Goal: Task Accomplishment & Management: Complete application form

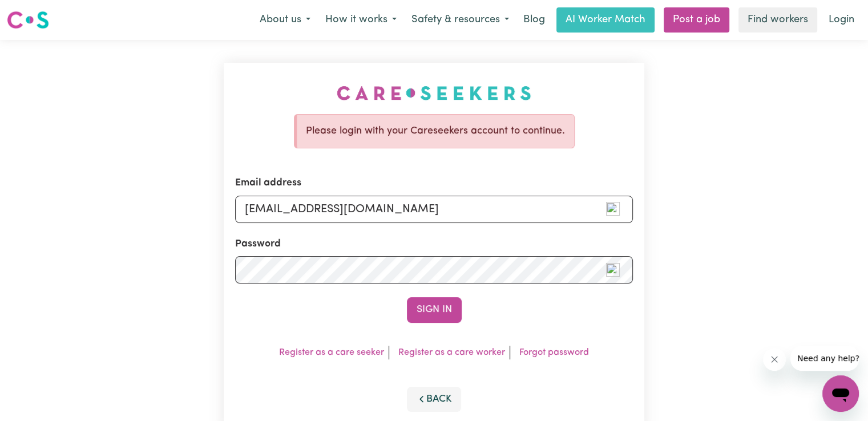
type input "[EMAIL_ADDRESS][DOMAIN_NAME]"
click at [407, 297] on button "Sign In" at bounding box center [434, 309] width 55 height 25
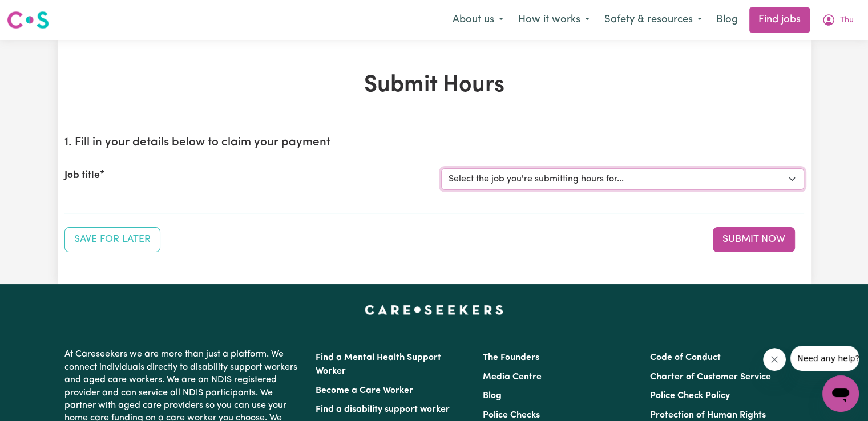
click at [661, 180] on select "Select the job you're submitting hours for... [[PERSON_NAME] (Han) Vu - NDIS Nu…" at bounding box center [622, 179] width 363 height 22
select select "2686"
click at [441, 168] on select "Select the job you're submitting hours for... [[PERSON_NAME] (Han) Vu - NDIS Nu…" at bounding box center [622, 179] width 363 height 22
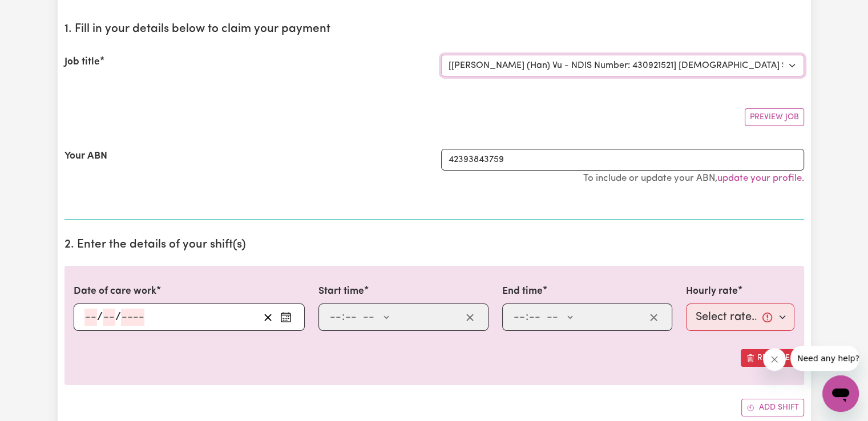
scroll to position [133, 0]
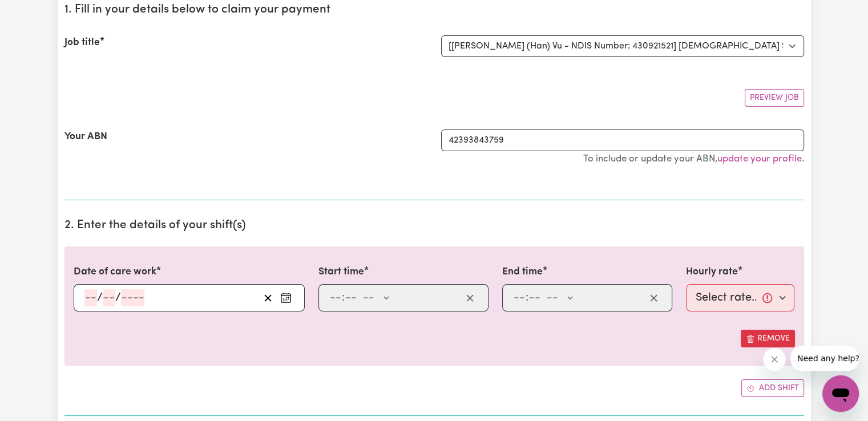
click at [279, 295] on button "Enter the date of care work" at bounding box center [286, 297] width 18 height 17
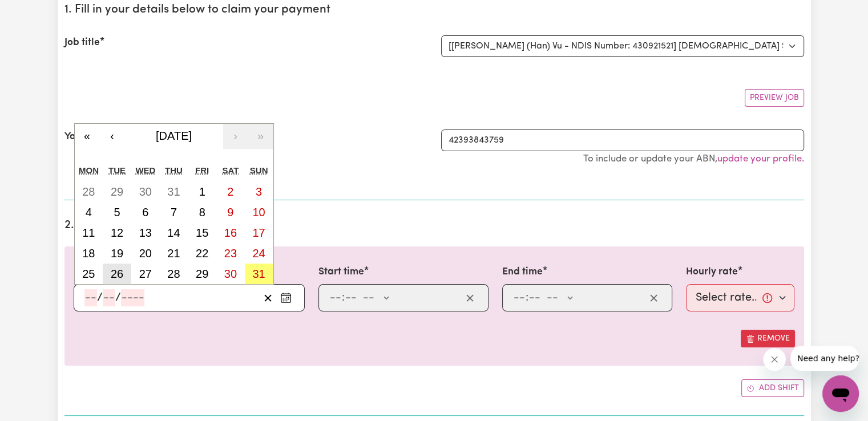
click at [116, 272] on abbr "26" at bounding box center [117, 274] width 13 height 13
type input "[DATE]"
type input "26"
type input "8"
type input "2025"
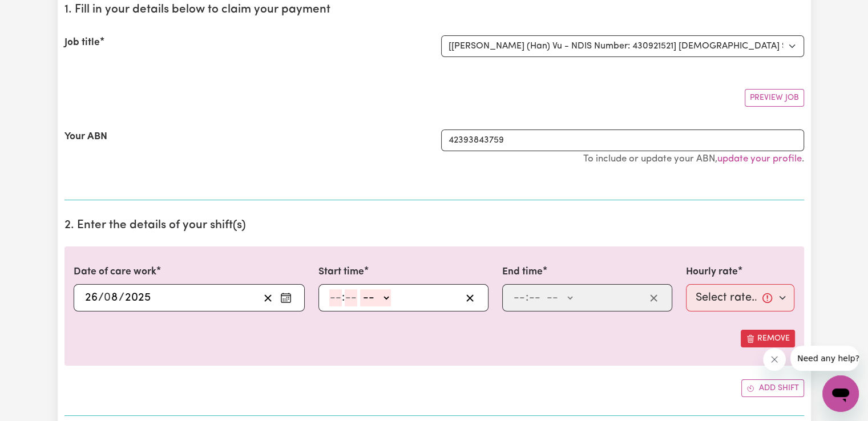
click at [336, 297] on input "number" at bounding box center [335, 297] width 13 height 17
type input "9"
type input "00"
click at [378, 301] on select "-- AM PM" at bounding box center [374, 297] width 31 height 17
select select "pm"
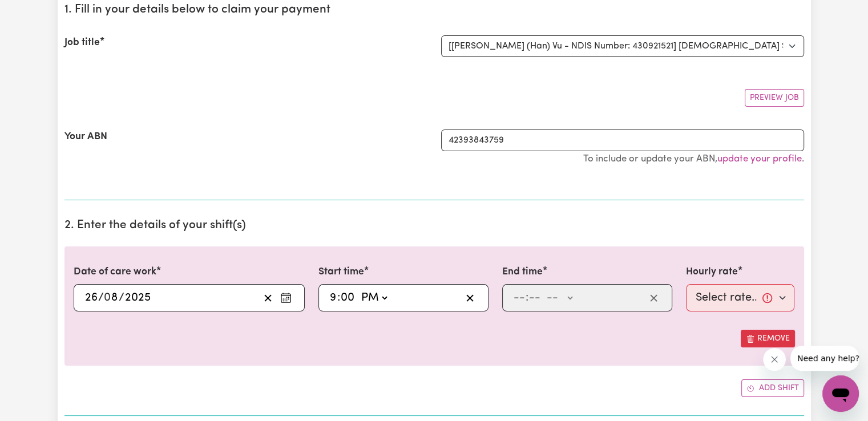
click at [359, 289] on select "-- AM PM" at bounding box center [374, 297] width 31 height 17
type input "21:00"
type input "0"
click at [516, 291] on input "number" at bounding box center [519, 297] width 13 height 17
type input "10"
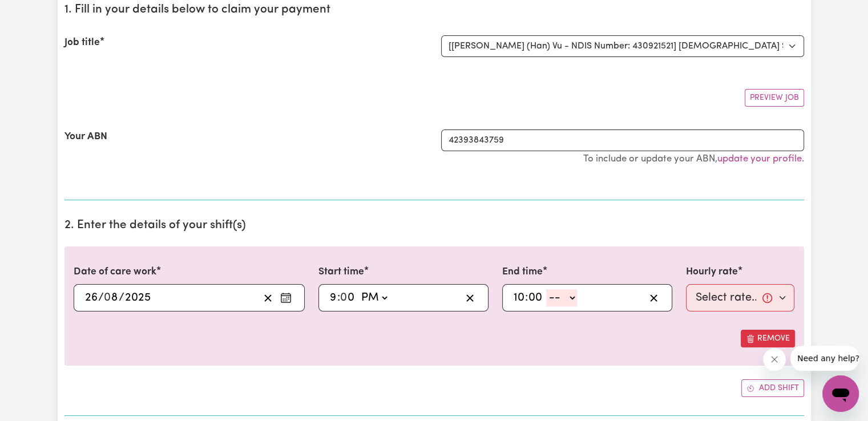
type input "00"
click at [566, 301] on select "-- AM PM" at bounding box center [561, 297] width 31 height 17
select select "pm"
click at [546, 289] on select "-- AM PM" at bounding box center [561, 297] width 31 height 17
type input "22:00"
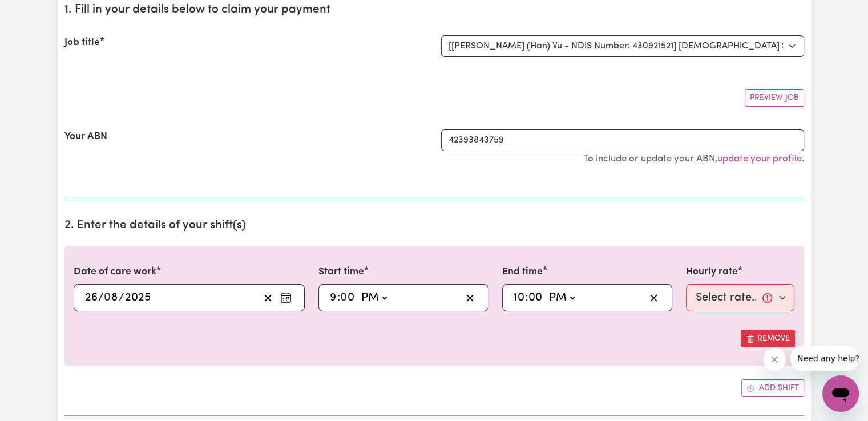
type input "0"
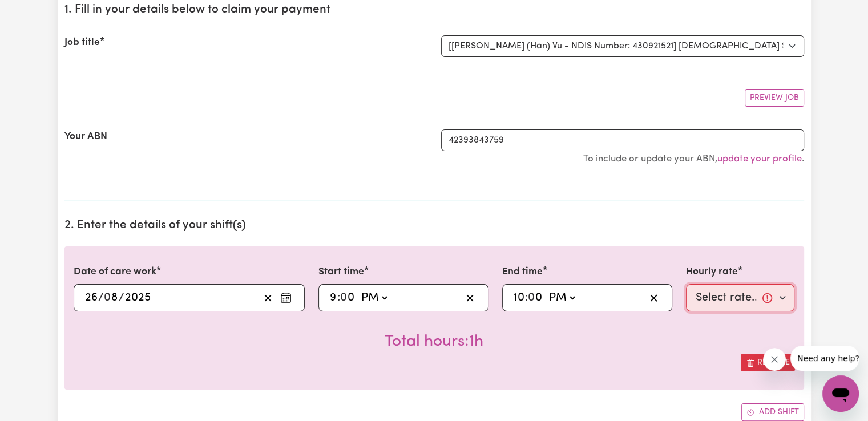
click at [721, 294] on select "Select rate... $50.05 (Weekday) $72.90 ([DATE]) $90.04 ([DATE]) $90.04 (Public …" at bounding box center [740, 297] width 109 height 27
select select "52.13-EveningCare"
click at [686, 284] on select "Select rate... $50.05 (Weekday) $72.90 ([DATE]) $90.04 ([DATE]) $90.04 (Public …" at bounding box center [740, 297] width 109 height 27
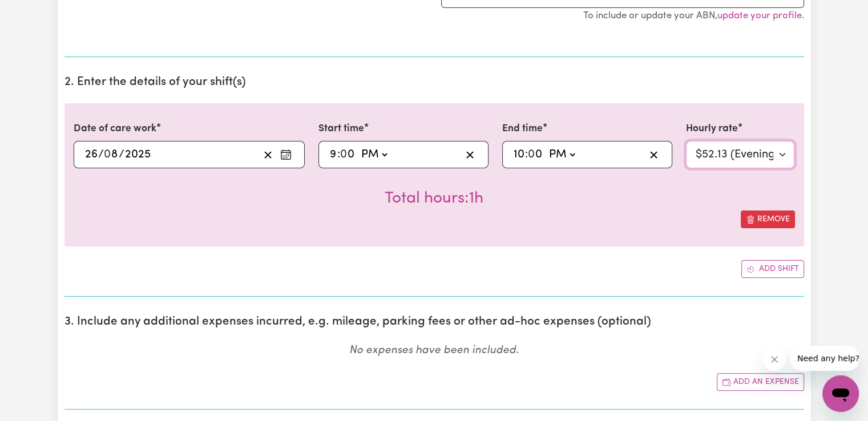
scroll to position [285, 0]
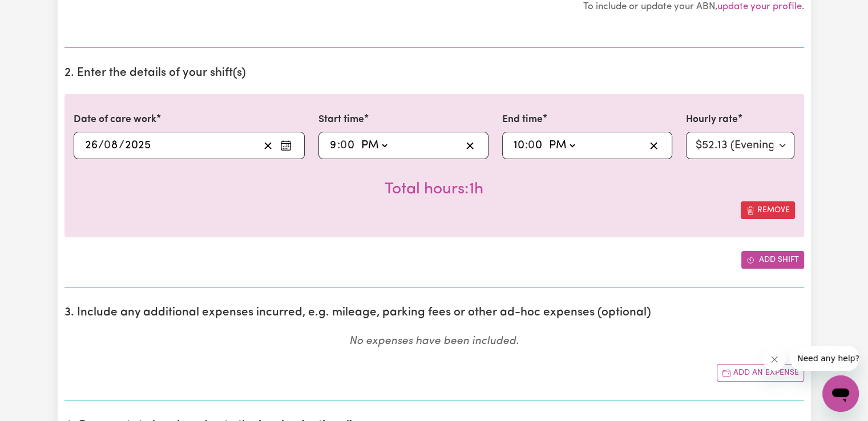
click at [759, 261] on button "Add shift" at bounding box center [773, 260] width 63 height 18
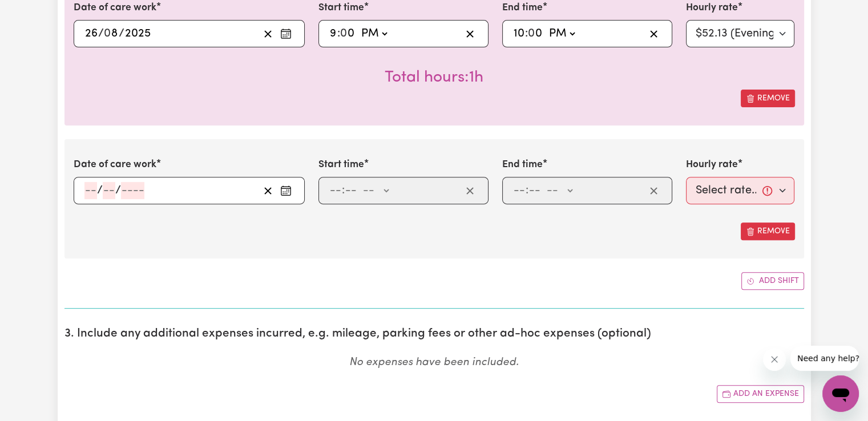
scroll to position [400, 0]
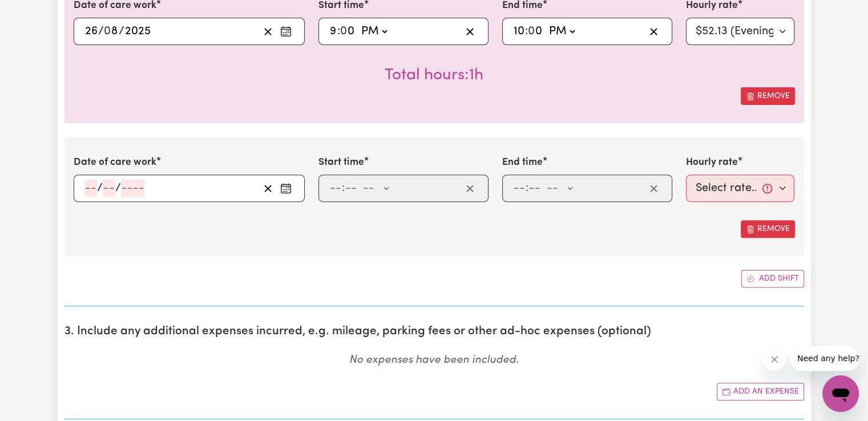
click at [287, 194] on button "Enter the date of care work" at bounding box center [286, 188] width 18 height 17
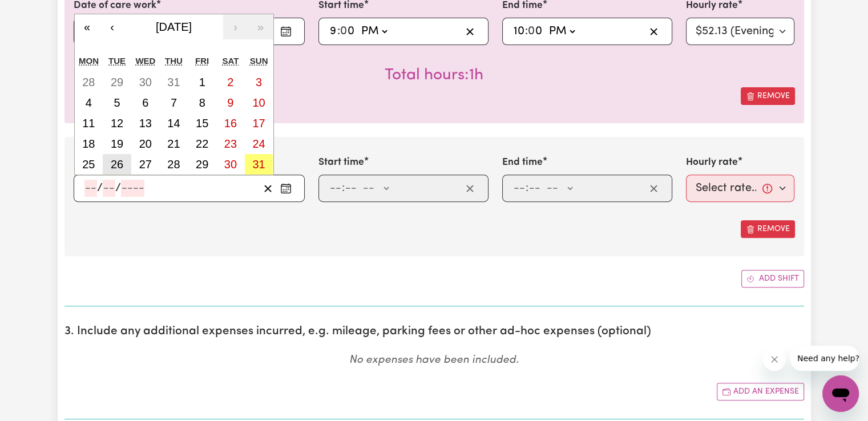
click at [122, 163] on abbr "26" at bounding box center [117, 164] width 13 height 13
type input "[DATE]"
type input "26"
type input "8"
type input "2025"
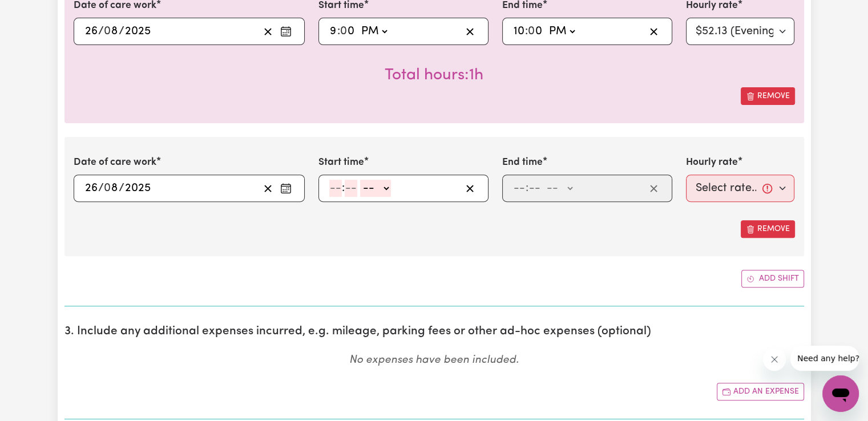
click at [336, 189] on input "number" at bounding box center [335, 188] width 13 height 17
type input "10"
type input "0"
click at [386, 187] on select "-- AM PM" at bounding box center [378, 188] width 31 height 17
select select "pm"
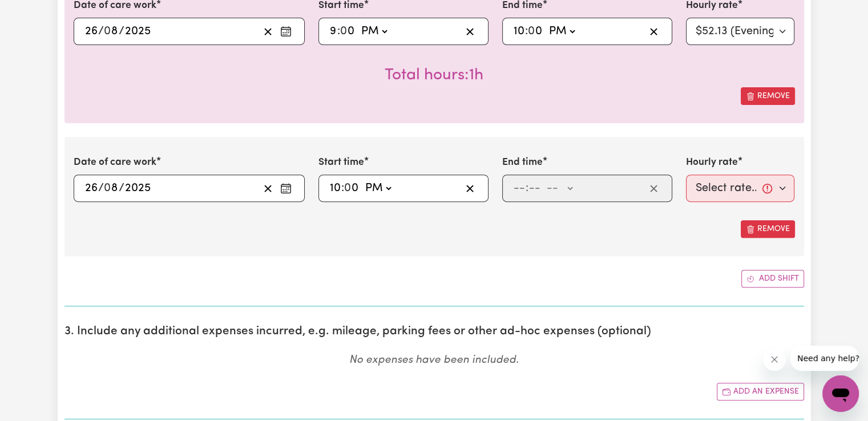
click at [363, 180] on select "-- AM PM" at bounding box center [378, 188] width 31 height 17
type input "22:00"
click at [515, 188] on input "number" at bounding box center [519, 188] width 13 height 17
type input "6"
type input "00"
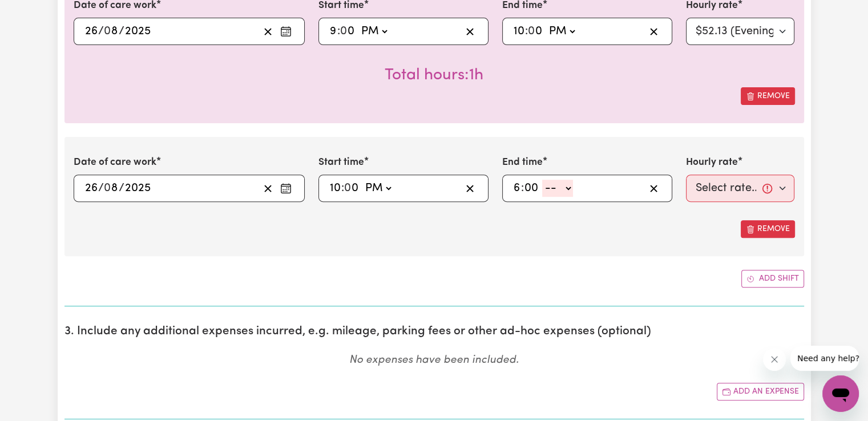
click at [569, 187] on select "-- AM PM" at bounding box center [557, 188] width 31 height 17
select select "am"
click at [542, 180] on select "-- AM PM" at bounding box center [557, 188] width 31 height 17
type input "06:00"
type input "0"
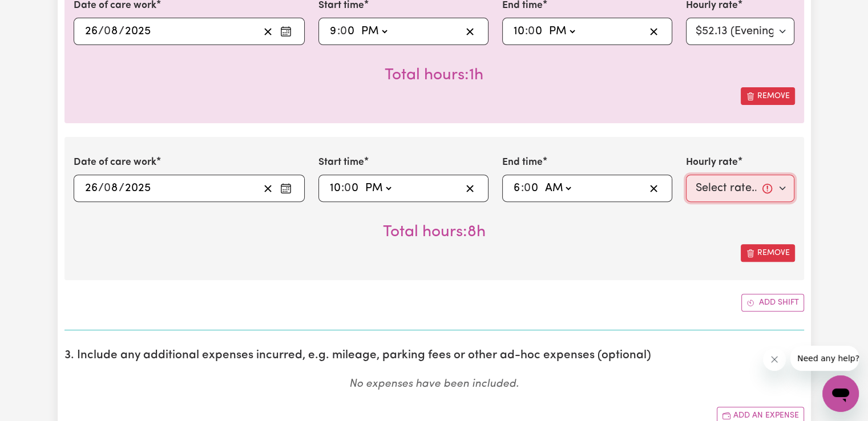
click at [721, 188] on select "Select rate... $50.05 (Weekday) $72.90 ([DATE]) $90.04 ([DATE]) $90.04 (Public …" at bounding box center [740, 188] width 109 height 27
select select "29.43-Overnight"
click at [686, 175] on select "Select rate... $50.05 (Weekday) $72.90 ([DATE]) $90.04 ([DATE]) $90.04 (Public …" at bounding box center [740, 188] width 109 height 27
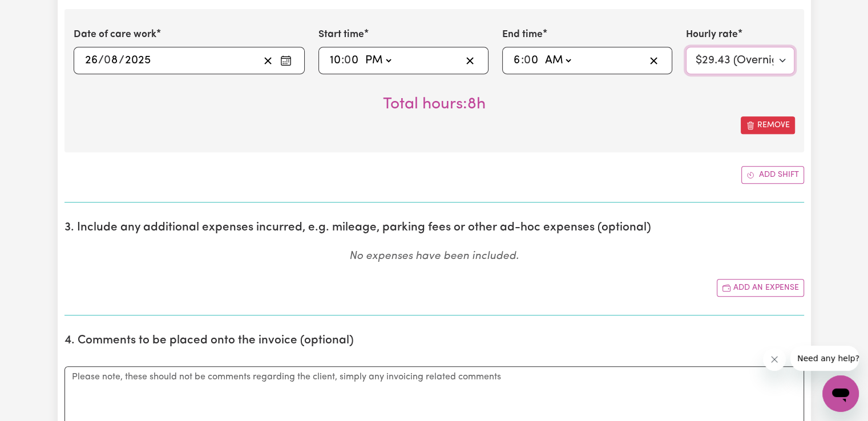
scroll to position [533, 0]
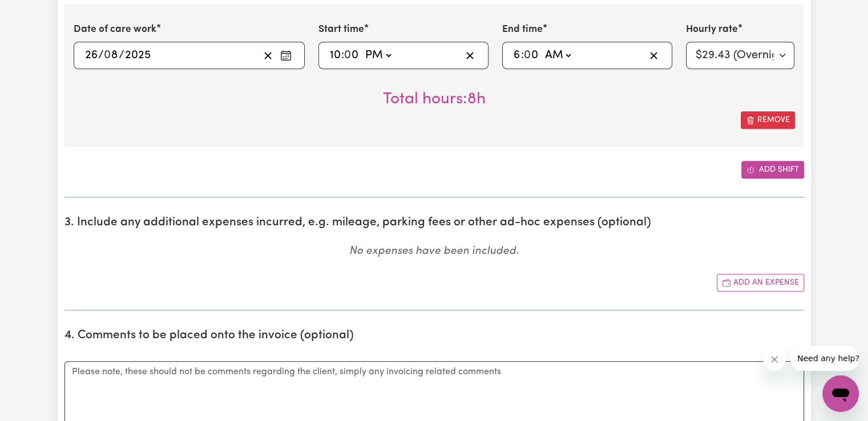
click at [749, 167] on icon "Add another shift" at bounding box center [751, 170] width 8 height 8
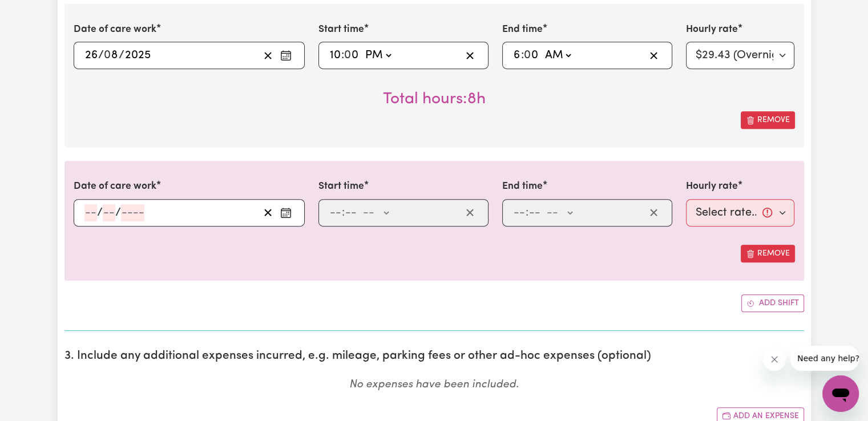
click at [283, 214] on circle "Enter the date of care work" at bounding box center [283, 214] width 1 height 1
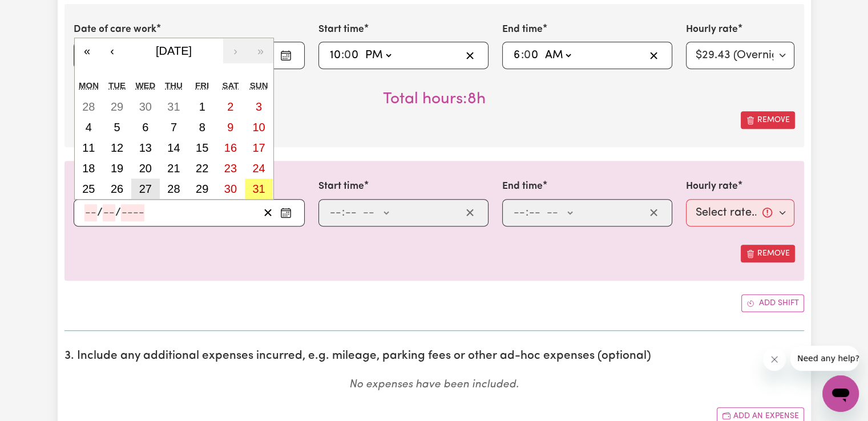
click at [141, 188] on abbr "27" at bounding box center [145, 189] width 13 height 13
type input "[DATE]"
type input "27"
type input "8"
type input "2025"
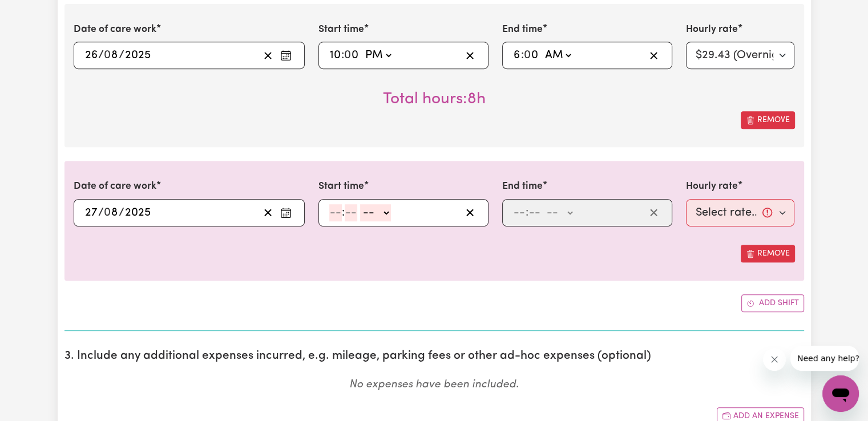
click at [332, 219] on input "number" at bounding box center [335, 212] width 13 height 17
type input "6"
type input "00"
click at [386, 210] on select "-- AM PM" at bounding box center [374, 212] width 31 height 17
select select "am"
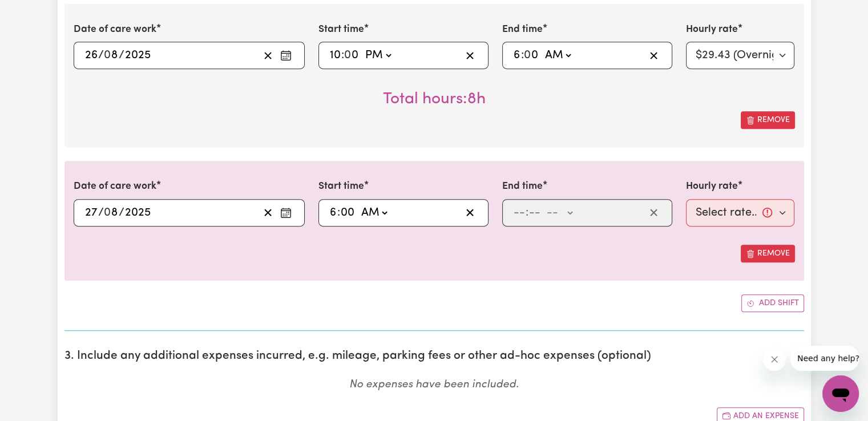
click at [359, 204] on select "-- AM PM" at bounding box center [374, 212] width 31 height 17
type input "06:00"
type input "0"
click at [518, 206] on input "number" at bounding box center [519, 212] width 13 height 17
type input "7"
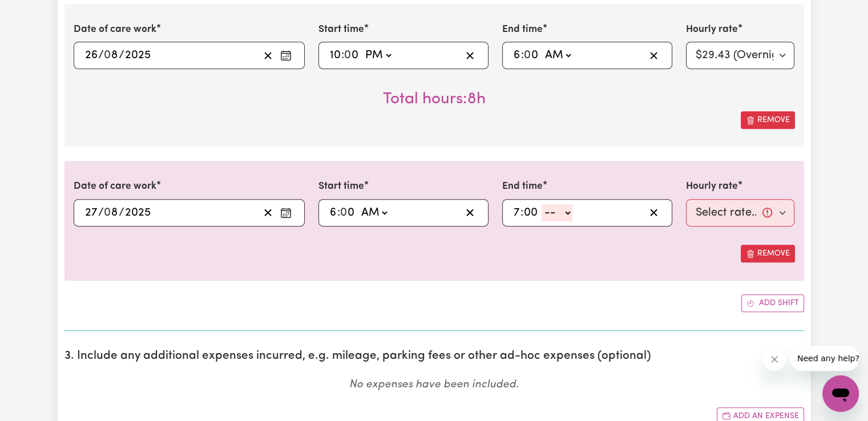
type input "00"
click at [557, 213] on select "-- AM PM" at bounding box center [557, 212] width 31 height 17
select select "am"
click at [542, 204] on select "-- AM PM" at bounding box center [557, 212] width 31 height 17
type input "07:00"
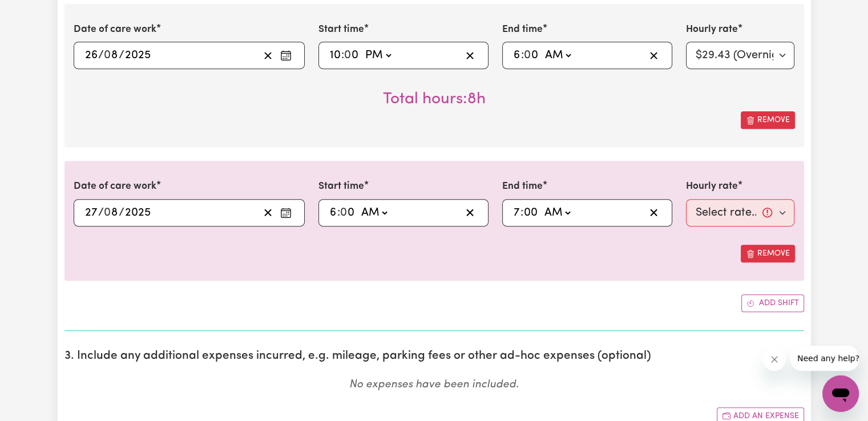
type input "0"
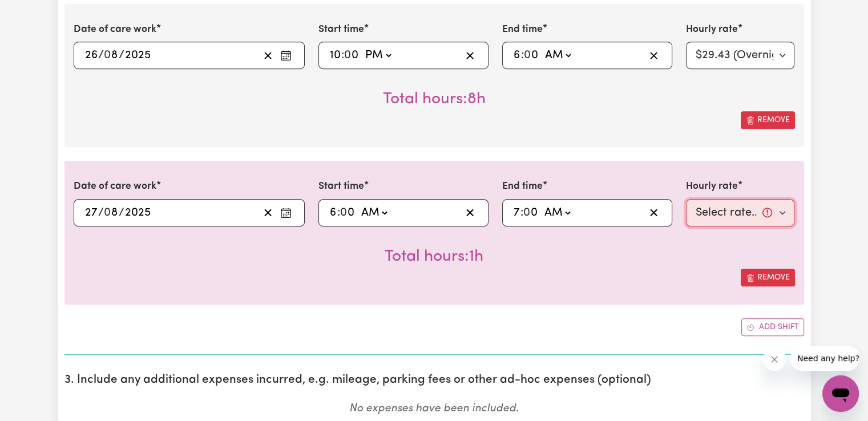
click at [714, 213] on select "Select rate... $50.05 (Weekday) $72.90 ([DATE]) $90.04 ([DATE]) $90.04 (Public …" at bounding box center [740, 212] width 109 height 27
select select "50.05-Weekday"
click at [686, 199] on select "Select rate... $50.05 (Weekday) $72.90 ([DATE]) $90.04 ([DATE]) $90.04 (Public …" at bounding box center [740, 212] width 109 height 27
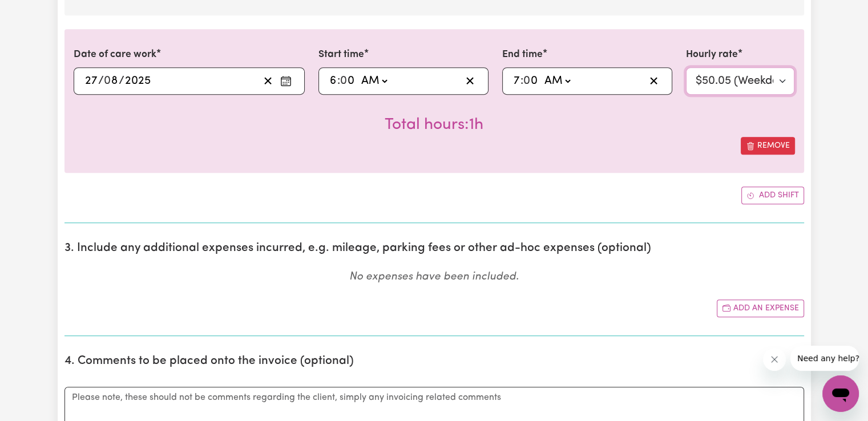
scroll to position [666, 0]
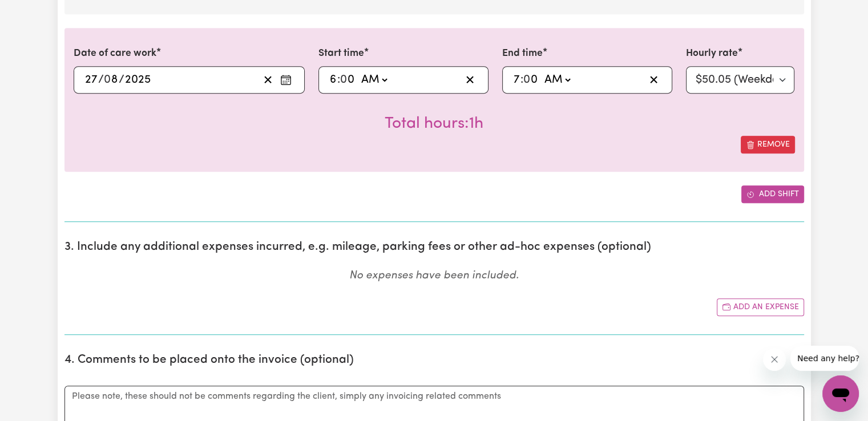
click at [760, 192] on button "Add shift" at bounding box center [773, 195] width 63 height 18
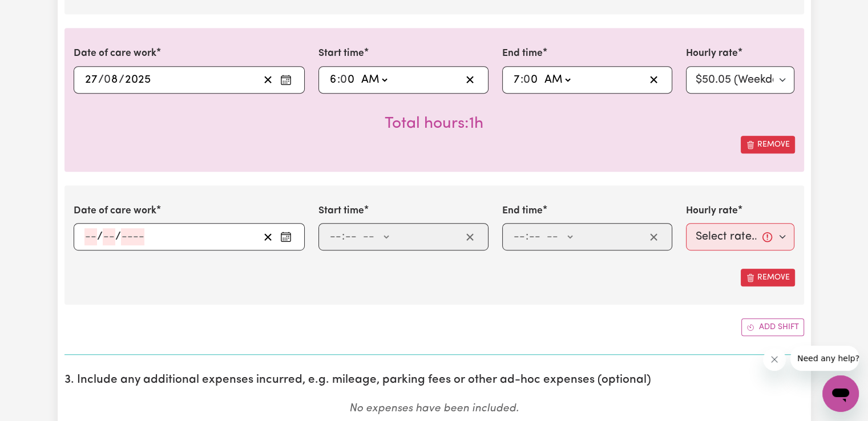
click at [282, 236] on icon "Enter the date of care work" at bounding box center [285, 236] width 11 height 11
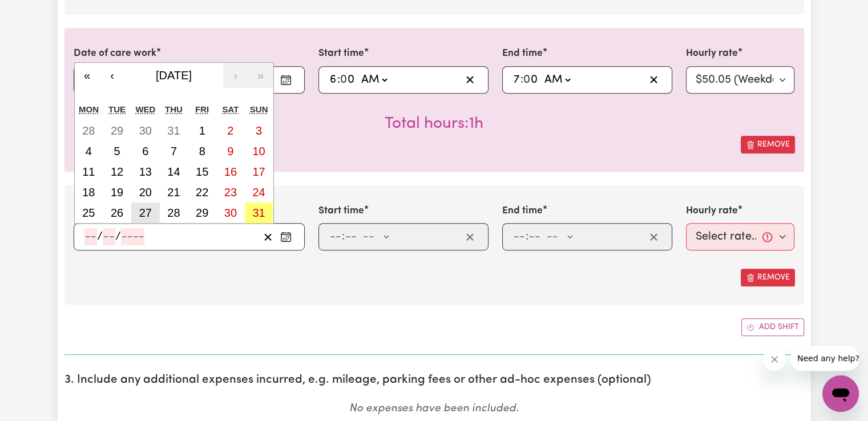
click at [144, 208] on abbr "27" at bounding box center [145, 213] width 13 height 13
type input "[DATE]"
type input "27"
type input "8"
type input "2025"
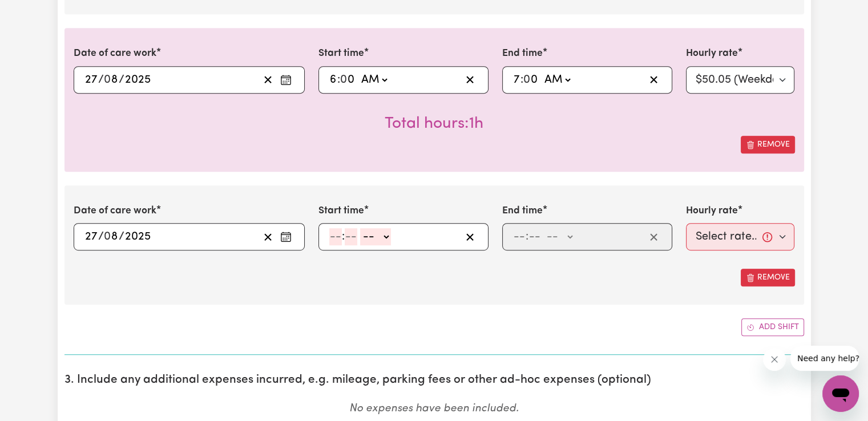
click at [337, 235] on input "number" at bounding box center [335, 236] width 13 height 17
type input "2"
type input "00"
drag, startPoint x: 384, startPoint y: 233, endPoint x: 384, endPoint y: 242, distance: 9.1
click at [384, 233] on select "-- AM PM" at bounding box center [373, 236] width 31 height 17
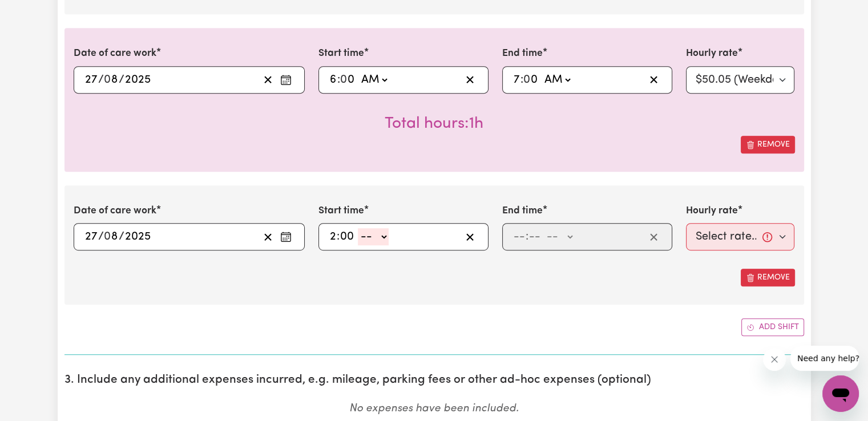
select select "pm"
click at [358, 228] on select "-- AM PM" at bounding box center [373, 236] width 31 height 17
type input "14:00"
type input "0"
click at [514, 235] on input "number" at bounding box center [519, 236] width 13 height 17
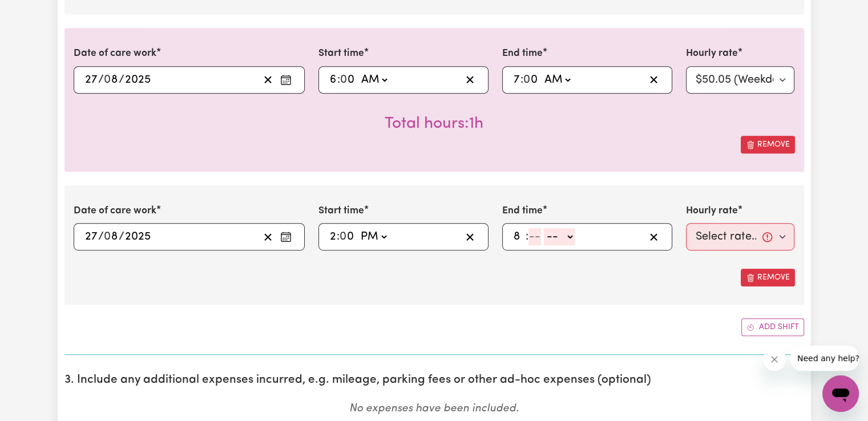
type input "8"
type input "00"
click at [557, 232] on select "-- AM PM" at bounding box center [557, 236] width 31 height 17
select select "pm"
click at [542, 228] on select "-- AM PM" at bounding box center [557, 236] width 31 height 17
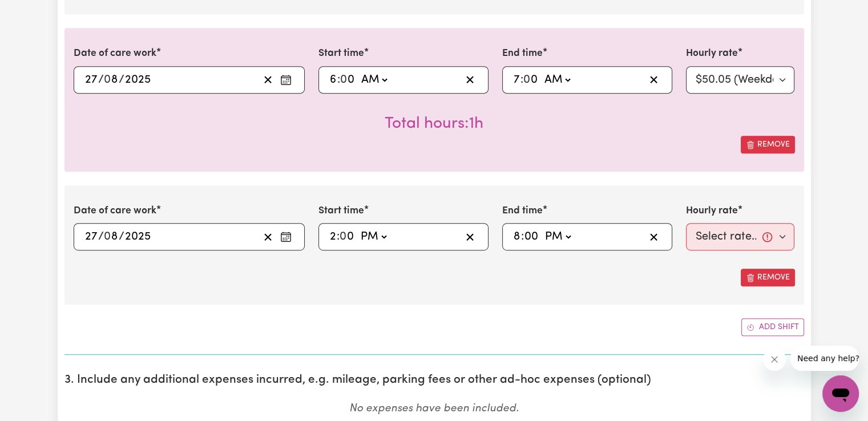
type input "20:00"
type input "0"
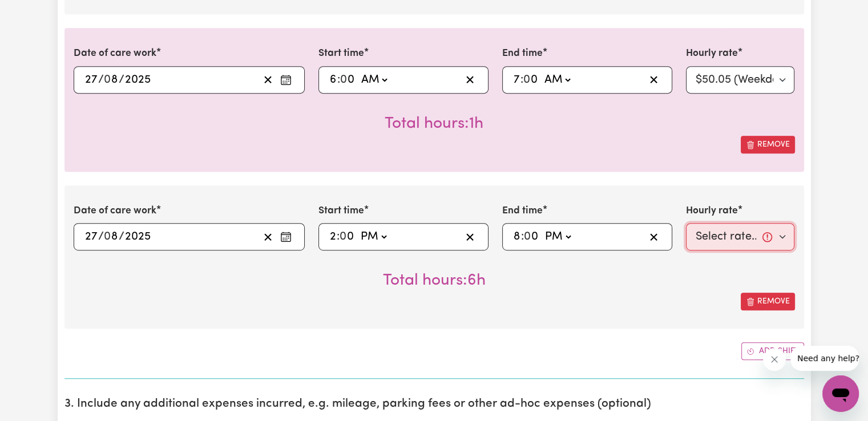
click at [715, 233] on select "Select rate... $50.05 (Weekday) $72.90 ([DATE]) $90.04 ([DATE]) $90.04 (Public …" at bounding box center [740, 236] width 109 height 27
select select "50.05-Weekday"
click at [686, 223] on select "Select rate... $50.05 (Weekday) $72.90 ([DATE]) $90.04 ([DATE]) $90.04 (Public …" at bounding box center [740, 236] width 109 height 27
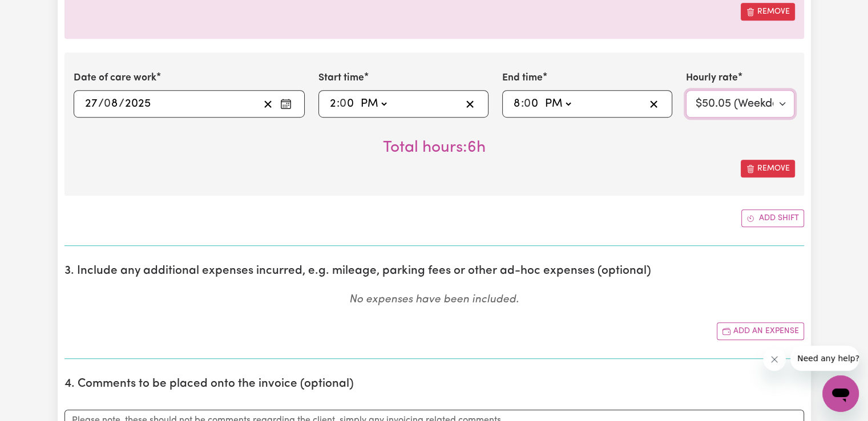
scroll to position [799, 0]
click at [767, 214] on button "Add shift" at bounding box center [773, 218] width 63 height 18
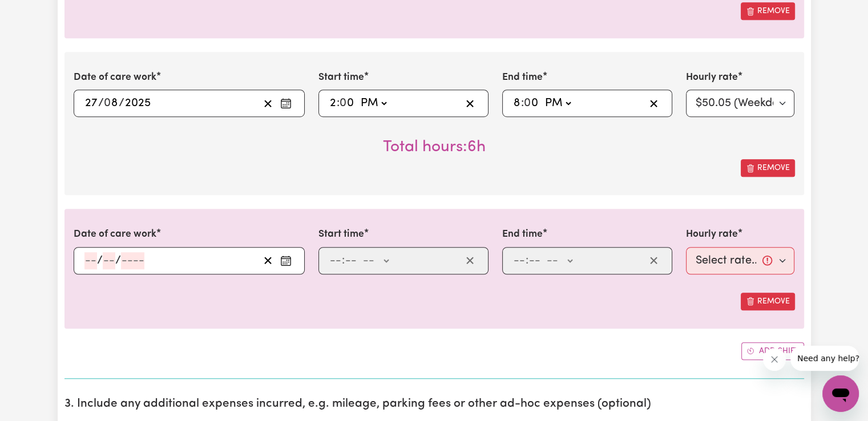
click at [282, 258] on icon "Enter the date of care work" at bounding box center [285, 260] width 11 height 11
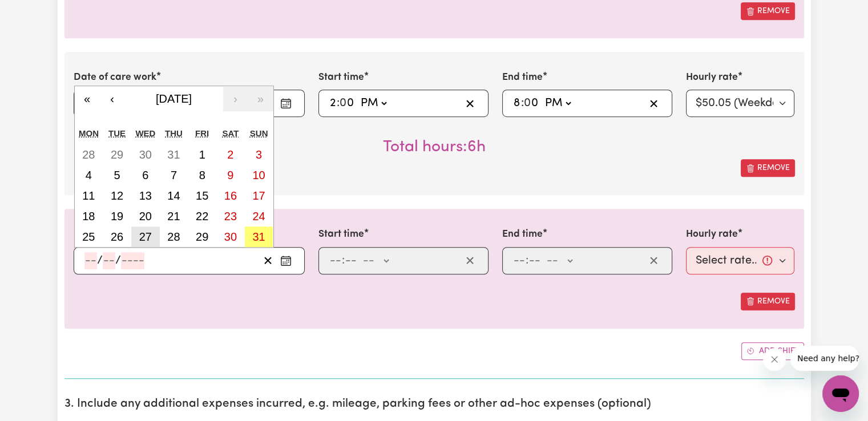
click at [151, 231] on abbr "27" at bounding box center [145, 237] width 13 height 13
type input "[DATE]"
type input "27"
type input "8"
type input "2025"
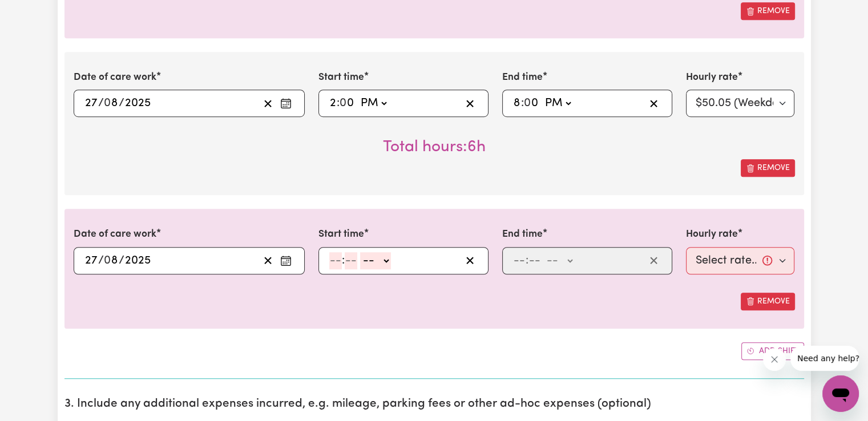
click at [339, 263] on input "number" at bounding box center [335, 260] width 13 height 17
type input "8"
type input "00"
click at [373, 264] on select "-- AM PM" at bounding box center [374, 260] width 31 height 17
select select "pm"
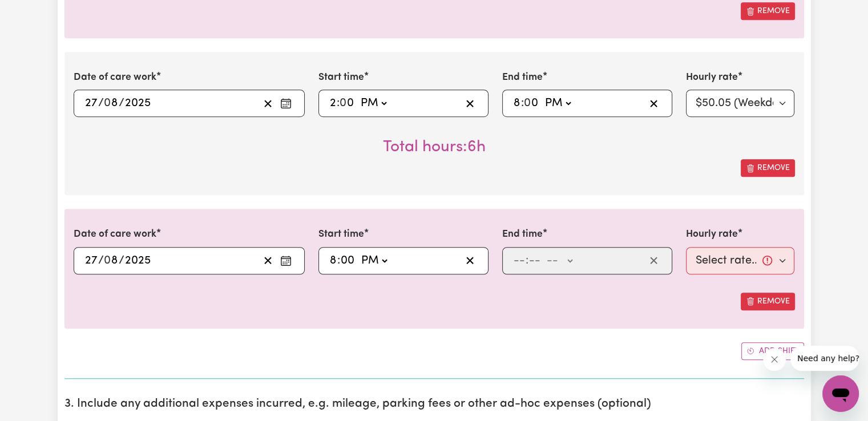
click at [359, 252] on select "-- AM PM" at bounding box center [374, 260] width 31 height 17
type input "20:00"
type input "0"
click at [514, 263] on input "number" at bounding box center [519, 260] width 13 height 17
type input "10"
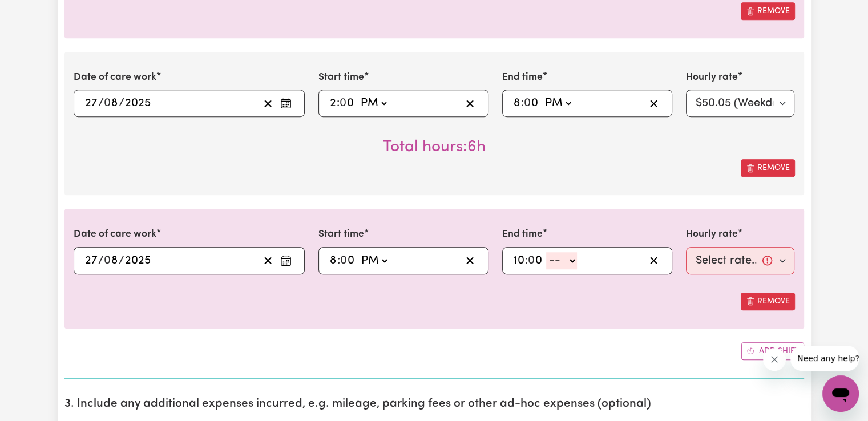
type input "0"
click at [569, 265] on select "-- AM PM" at bounding box center [561, 260] width 31 height 17
select select "pm"
click at [546, 252] on select "-- AM PM" at bounding box center [561, 260] width 31 height 17
type input "22:00"
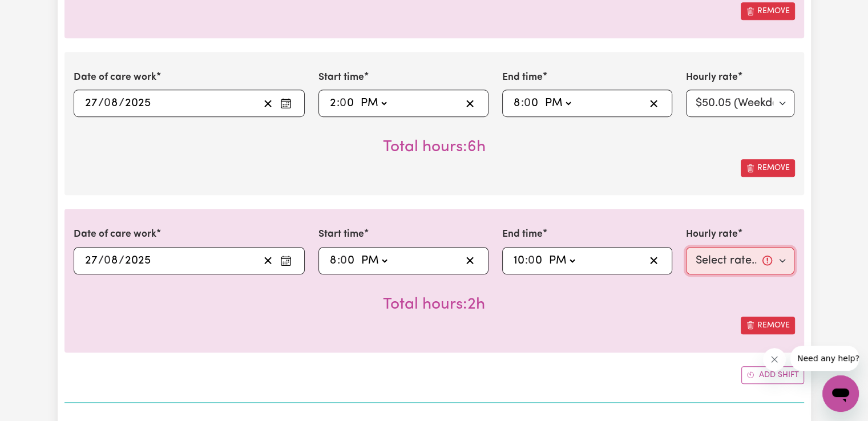
click at [725, 257] on select "Select rate... $50.05 (Weekday) $72.90 ([DATE]) $90.04 ([DATE]) $90.04 (Public …" at bounding box center [740, 260] width 109 height 27
select select "52.13-EveningCare"
click at [686, 247] on select "Select rate... $50.05 (Weekday) $72.90 ([DATE]) $90.04 ([DATE]) $90.04 (Public …" at bounding box center [740, 260] width 109 height 27
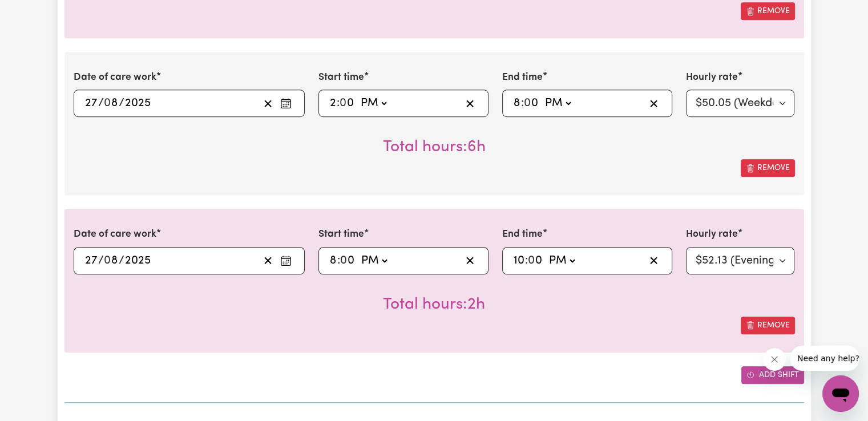
click at [749, 374] on icon "Add another shift" at bounding box center [750, 375] width 2 height 2
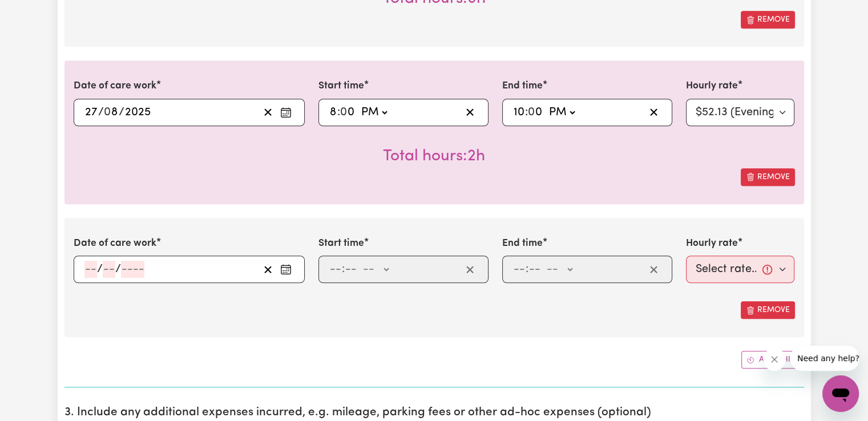
scroll to position [951, 0]
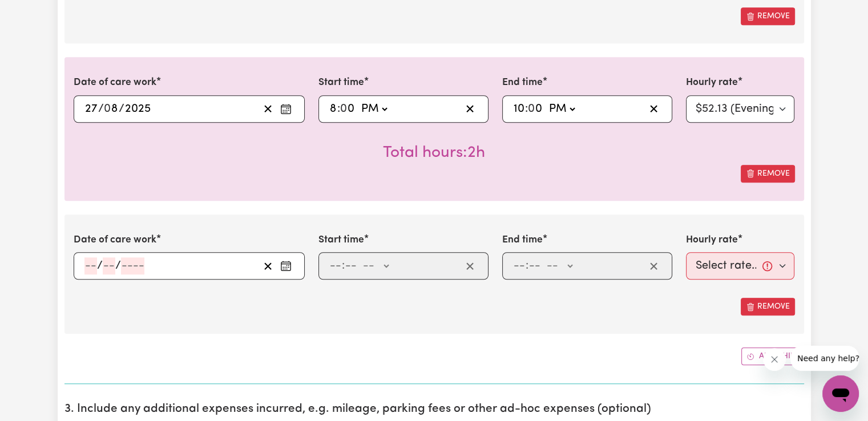
click at [286, 263] on icon "Enter the date of care work" at bounding box center [285, 265] width 11 height 11
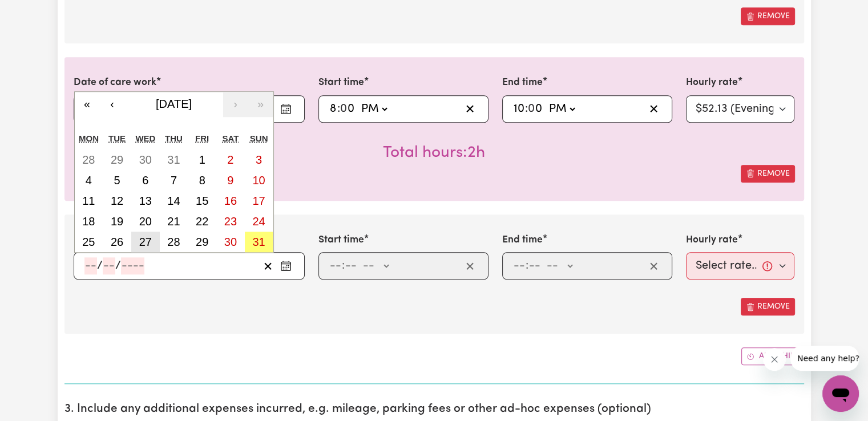
click at [145, 241] on abbr "27" at bounding box center [145, 242] width 13 height 13
type input "[DATE]"
type input "27"
type input "8"
type input "2025"
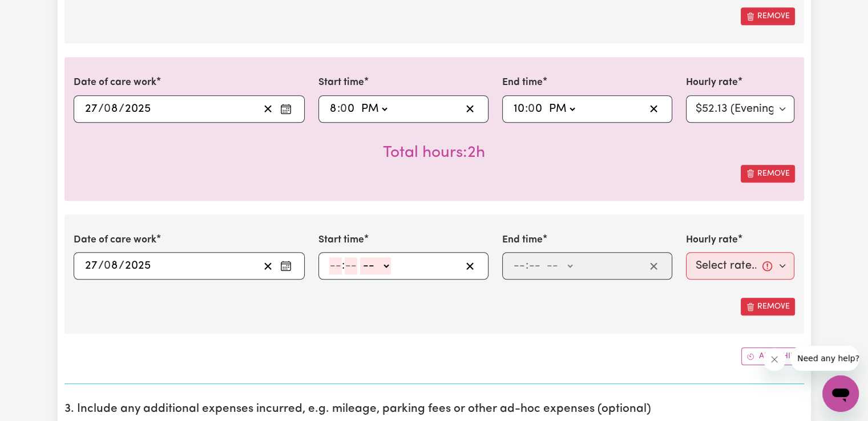
click at [335, 263] on input "number" at bounding box center [335, 265] width 13 height 17
type input "10"
type input "0"
click at [379, 263] on select "-- AM PM" at bounding box center [378, 265] width 31 height 17
select select "pm"
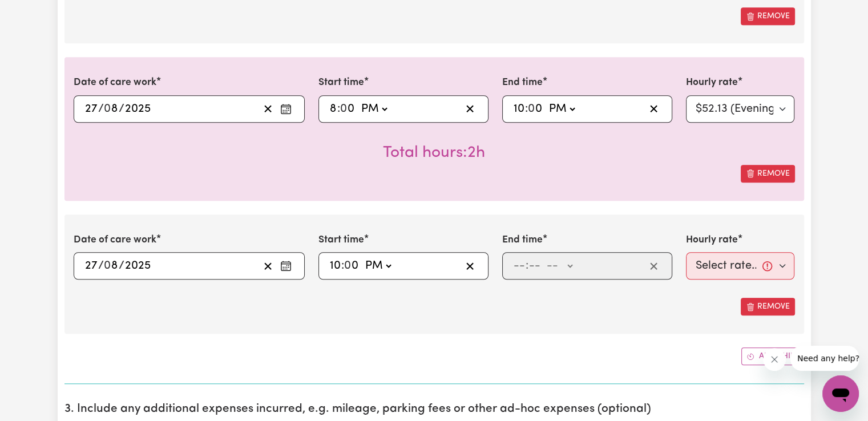
click at [363, 257] on select "-- AM PM" at bounding box center [378, 265] width 31 height 17
type input "22:00"
click at [520, 263] on input "number" at bounding box center [519, 265] width 13 height 17
type input "6"
type input "00"
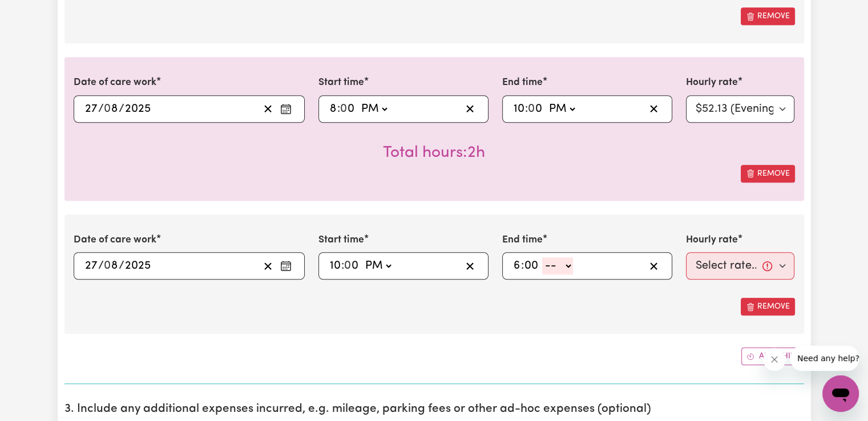
click at [557, 265] on select "-- AM PM" at bounding box center [557, 265] width 31 height 17
select select "am"
click at [542, 257] on select "-- AM PM" at bounding box center [557, 265] width 31 height 17
type input "06:00"
type input "0"
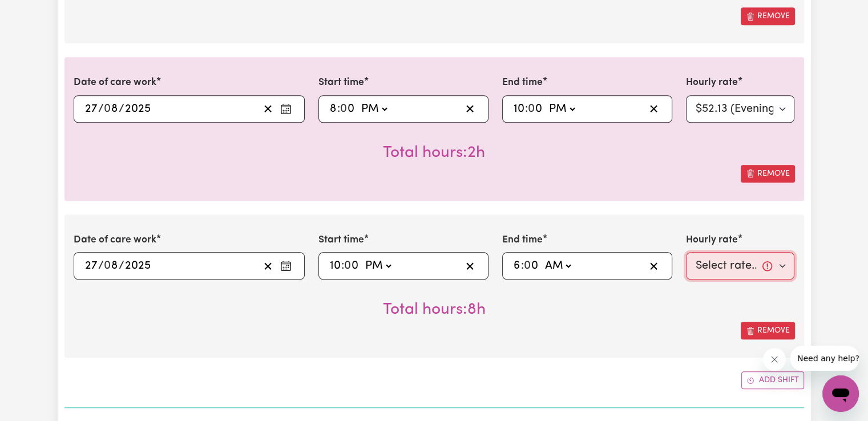
click at [713, 261] on select "Select rate... $50.05 (Weekday) $72.90 ([DATE]) $90.04 ([DATE]) $90.04 (Public …" at bounding box center [740, 265] width 109 height 27
select select "29.43-Overnight"
click at [686, 252] on select "Select rate... $50.05 (Weekday) $72.90 ([DATE]) $90.04 ([DATE]) $90.04 (Public …" at bounding box center [740, 265] width 109 height 27
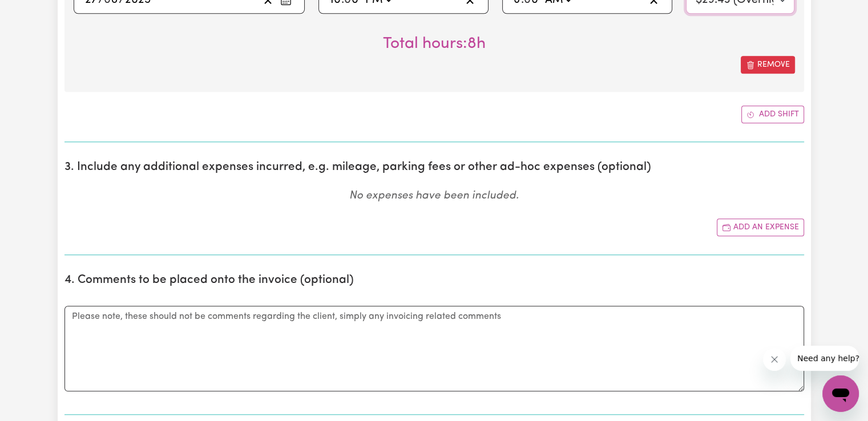
scroll to position [1218, 0]
click at [772, 111] on button "Add shift" at bounding box center [773, 114] width 63 height 18
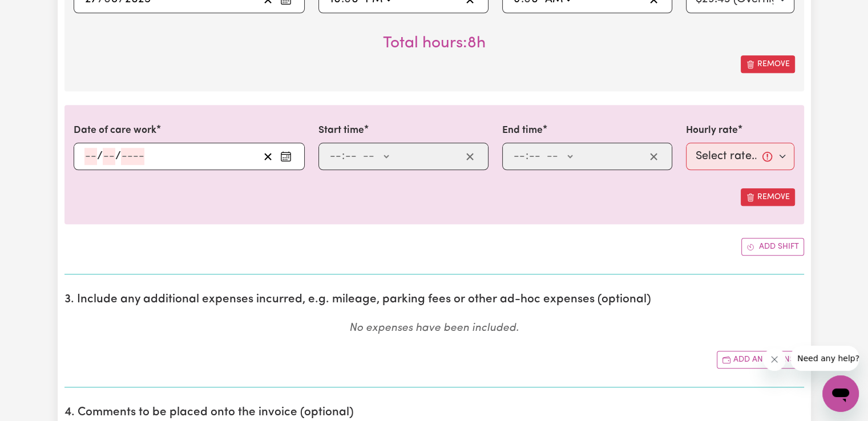
click at [290, 156] on icon "Enter the date of care work" at bounding box center [285, 156] width 11 height 11
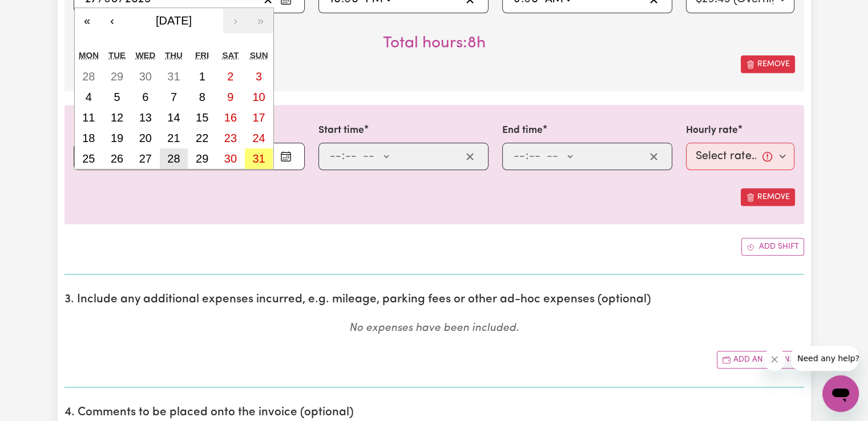
click at [174, 156] on abbr "28" at bounding box center [173, 158] width 13 height 13
type input "[DATE]"
type input "28"
type input "8"
type input "2025"
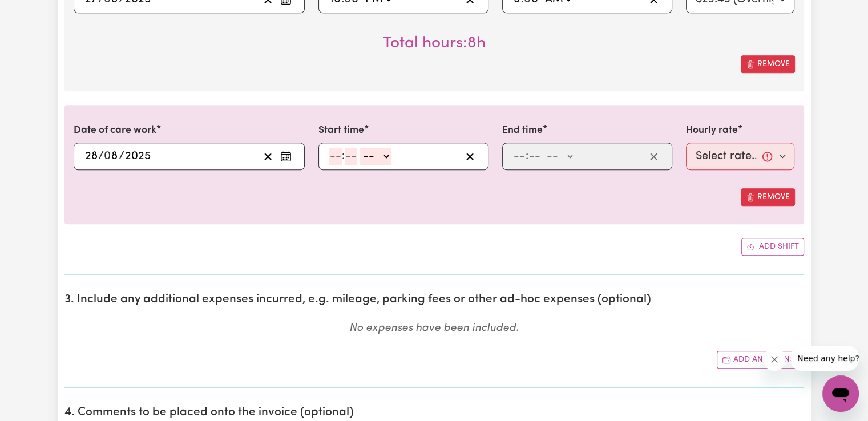
click at [335, 148] on input "number" at bounding box center [335, 156] width 13 height 17
type input "6"
type input "00"
click at [382, 160] on select "-- AM PM" at bounding box center [374, 156] width 31 height 17
select select "am"
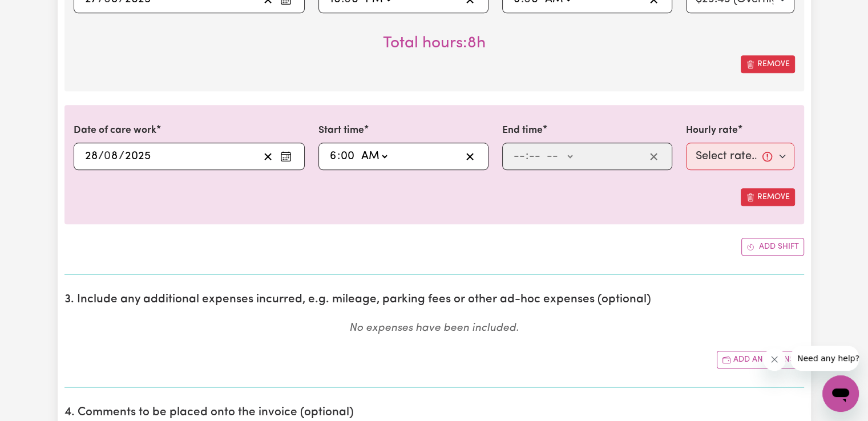
click at [359, 148] on select "-- AM PM" at bounding box center [374, 156] width 31 height 17
type input "06:00"
type input "0"
click at [522, 158] on input "number" at bounding box center [519, 156] width 13 height 17
type input "7"
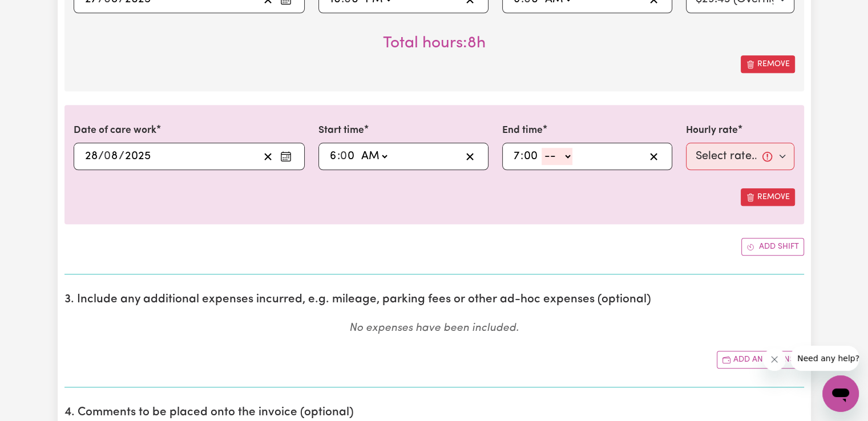
type input "00"
click at [557, 158] on select "-- AM PM" at bounding box center [557, 156] width 31 height 17
select select "am"
click at [542, 148] on select "-- AM PM" at bounding box center [557, 156] width 31 height 17
type input "07:00"
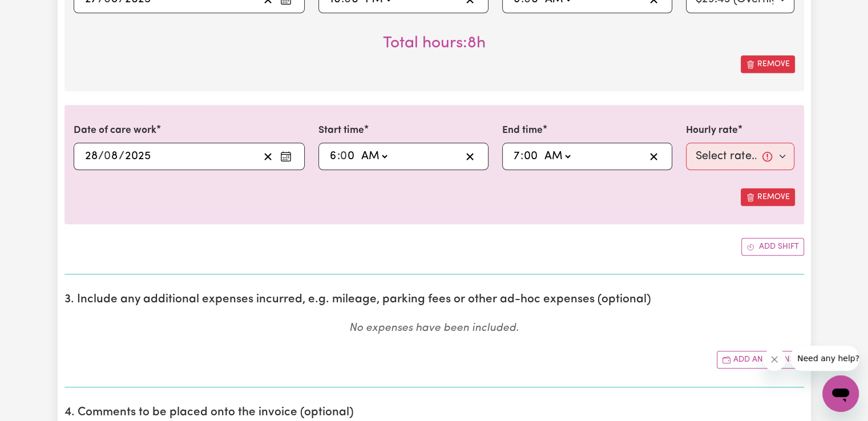
type input "0"
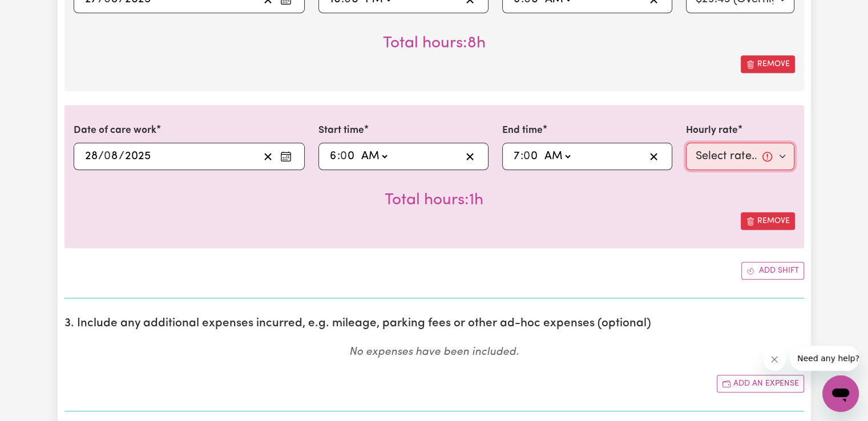
click at [703, 153] on select "Select rate... $50.05 (Weekday) $72.90 ([DATE]) $90.04 ([DATE]) $90.04 (Public …" at bounding box center [740, 156] width 109 height 27
select select "50.05-Weekday"
click at [686, 143] on select "Select rate... $50.05 (Weekday) $72.90 ([DATE]) $90.04 ([DATE]) $90.04 (Public …" at bounding box center [740, 156] width 109 height 27
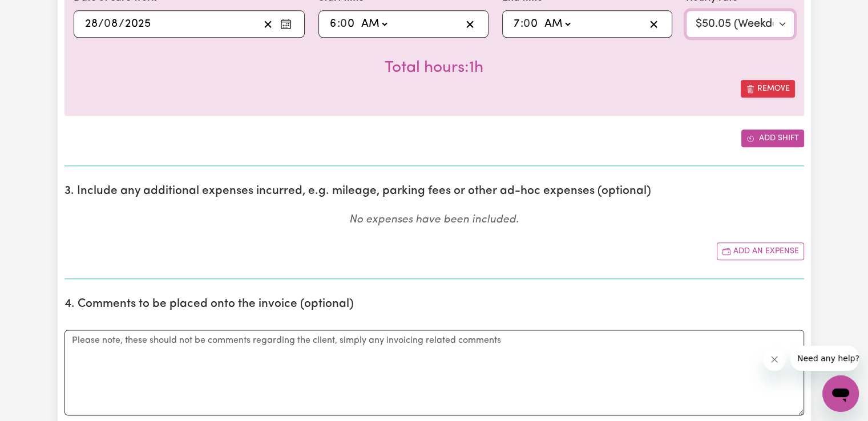
scroll to position [1351, 0]
click at [751, 135] on icon "Add another shift" at bounding box center [751, 138] width 8 height 8
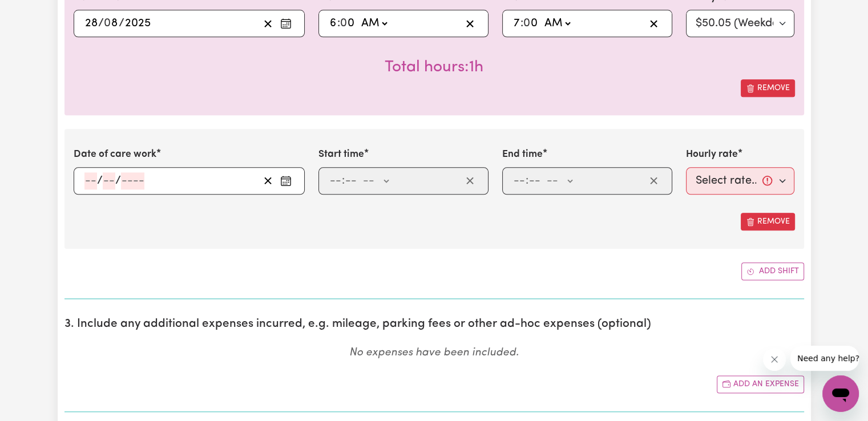
click at [88, 180] on input "number" at bounding box center [90, 180] width 13 height 17
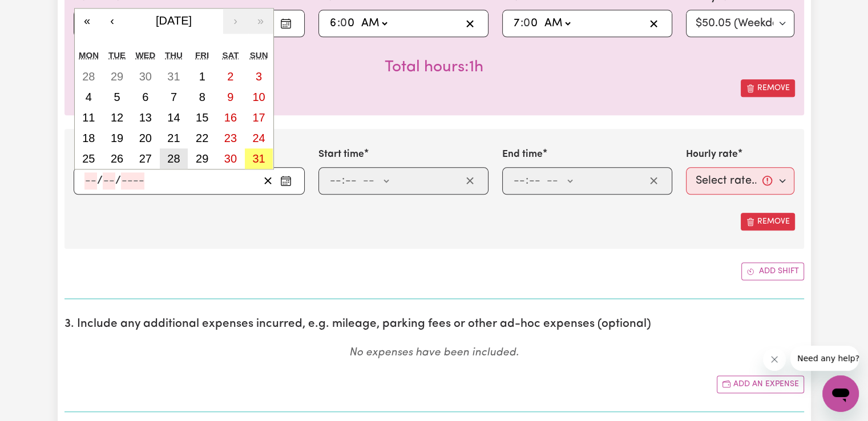
click at [182, 158] on button "28" at bounding box center [174, 158] width 29 height 21
type input "[DATE]"
type input "28"
type input "8"
type input "2025"
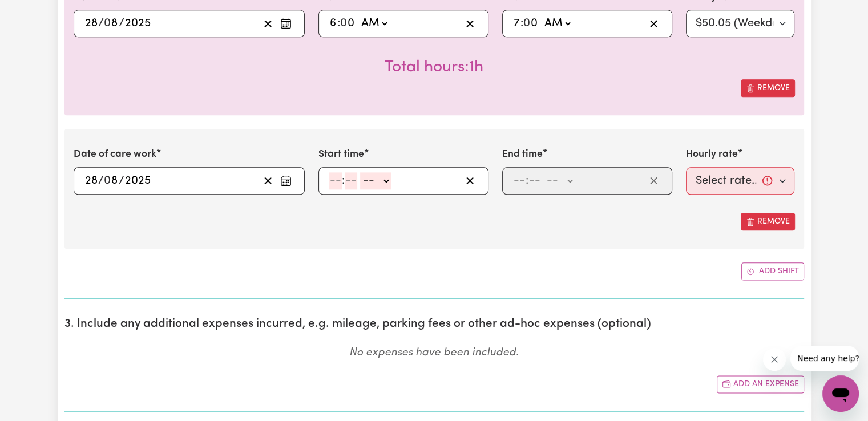
click at [339, 181] on input "number" at bounding box center [335, 180] width 13 height 17
type input "2"
type input "00"
click at [379, 178] on select "-- AM PM" at bounding box center [373, 180] width 31 height 17
select select "pm"
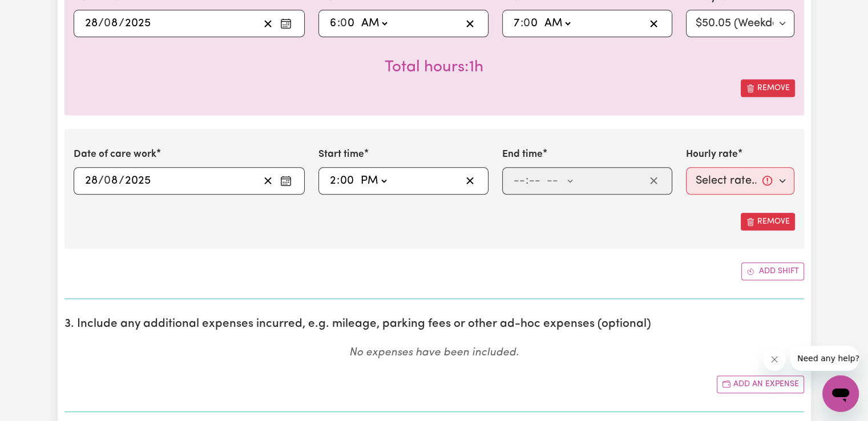
click at [358, 172] on select "-- AM PM" at bounding box center [373, 180] width 31 height 17
type input "14:00"
type input "0"
click at [514, 176] on input "number" at bounding box center [519, 180] width 13 height 17
type input "6"
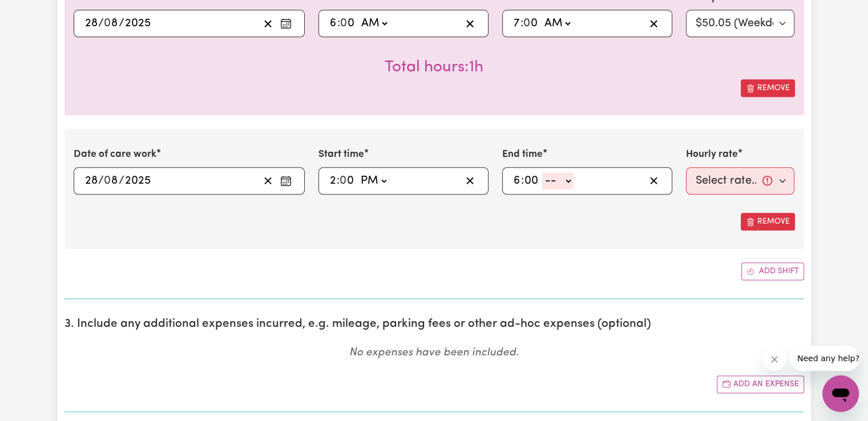
type input "00"
click at [559, 174] on select "-- AM PM" at bounding box center [557, 180] width 31 height 17
select select "pm"
click at [542, 172] on select "-- AM PM" at bounding box center [557, 180] width 31 height 17
type input "18:00"
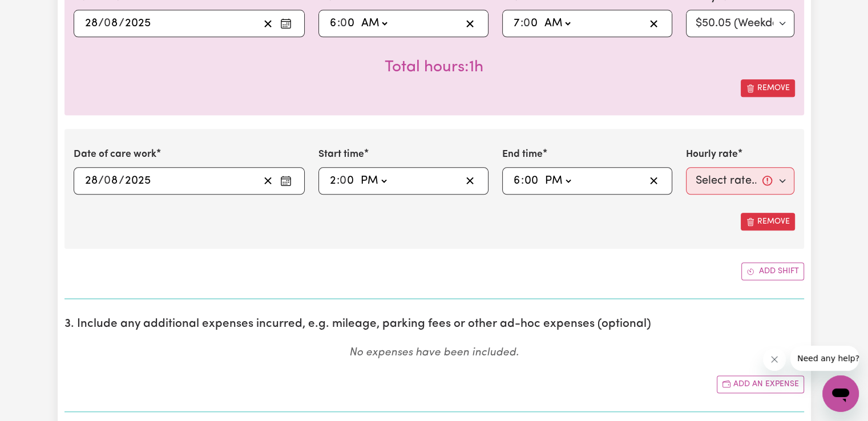
type input "0"
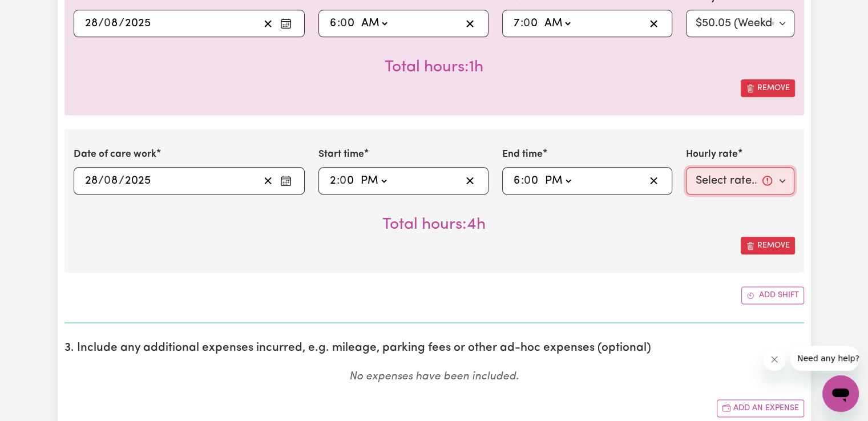
click at [714, 177] on select "Select rate... $50.05 (Weekday) $72.90 ([DATE]) $90.04 ([DATE]) $90.04 (Public …" at bounding box center [740, 180] width 109 height 27
select select "50.05-Weekday"
click at [686, 167] on select "Select rate... $50.05 (Weekday) $72.90 ([DATE]) $90.04 ([DATE]) $90.04 (Public …" at bounding box center [740, 180] width 109 height 27
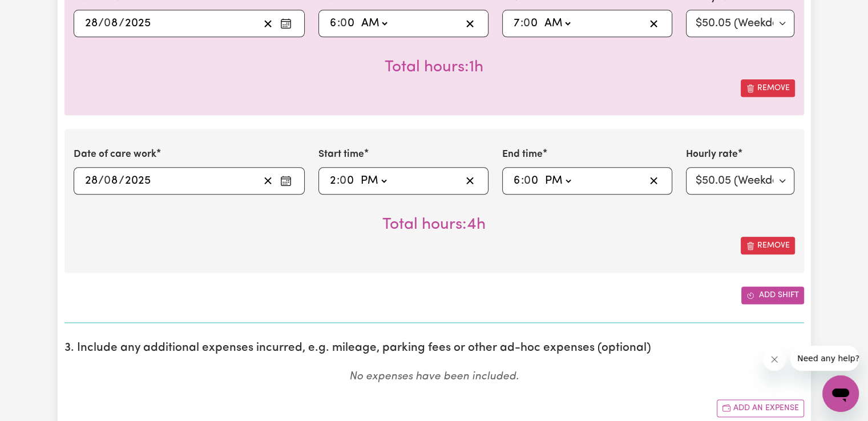
click at [755, 291] on button "Add shift" at bounding box center [773, 296] width 63 height 18
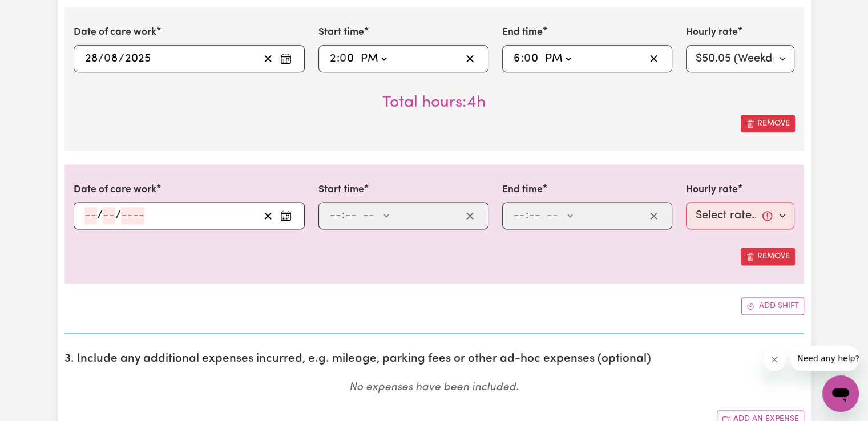
scroll to position [1484, 0]
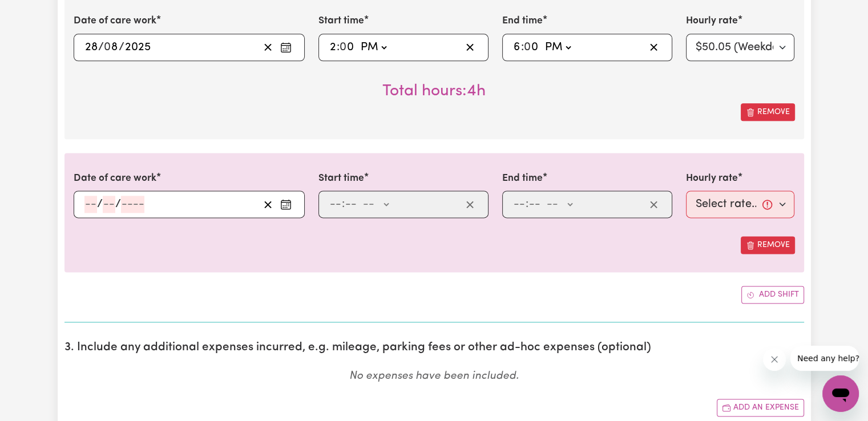
click at [285, 199] on icon "Enter the date of care work" at bounding box center [285, 204] width 11 height 11
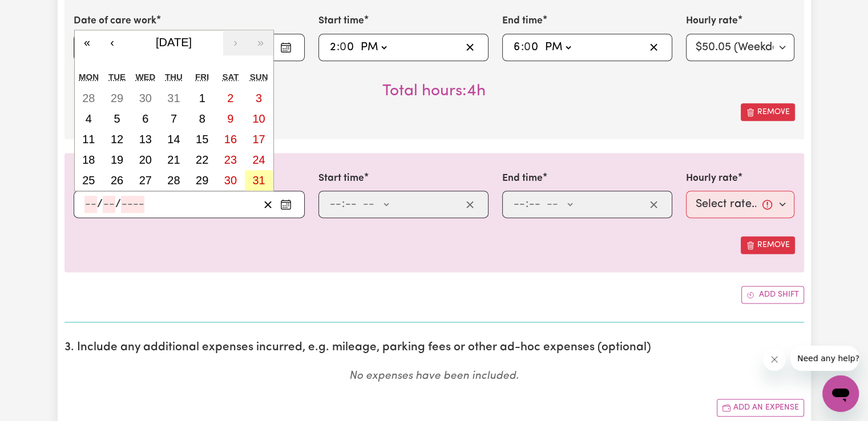
click at [258, 175] on abbr "31" at bounding box center [258, 180] width 13 height 13
type input "[DATE]"
type input "31"
type input "8"
type input "2025"
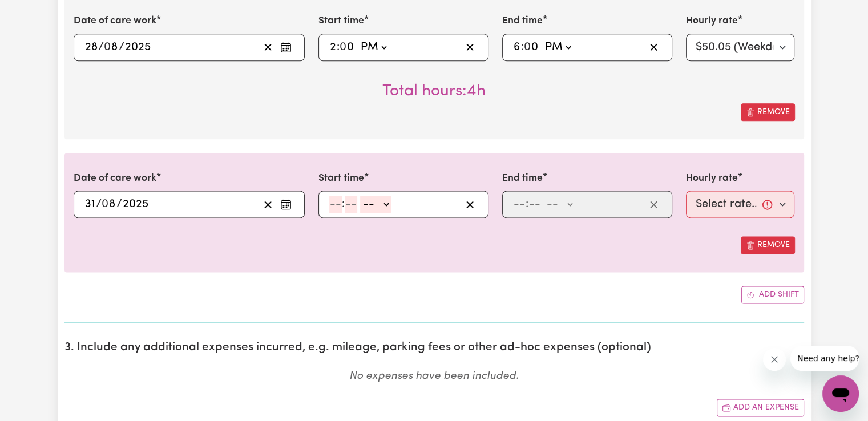
click at [330, 204] on input "number" at bounding box center [335, 204] width 13 height 17
type input "8"
type input "00"
click at [382, 199] on select "-- AM PM" at bounding box center [374, 204] width 31 height 17
select select "am"
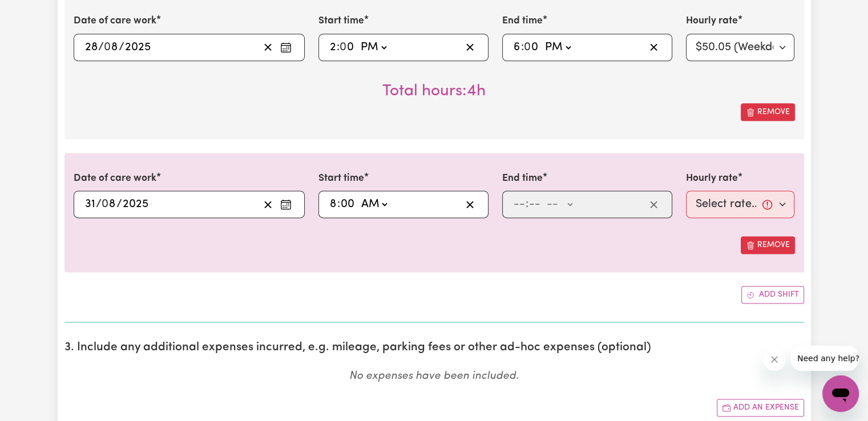
click at [359, 196] on select "-- AM PM" at bounding box center [374, 204] width 31 height 17
type input "08:00"
type input "0"
click at [522, 207] on input "number" at bounding box center [519, 204] width 13 height 17
type input "2"
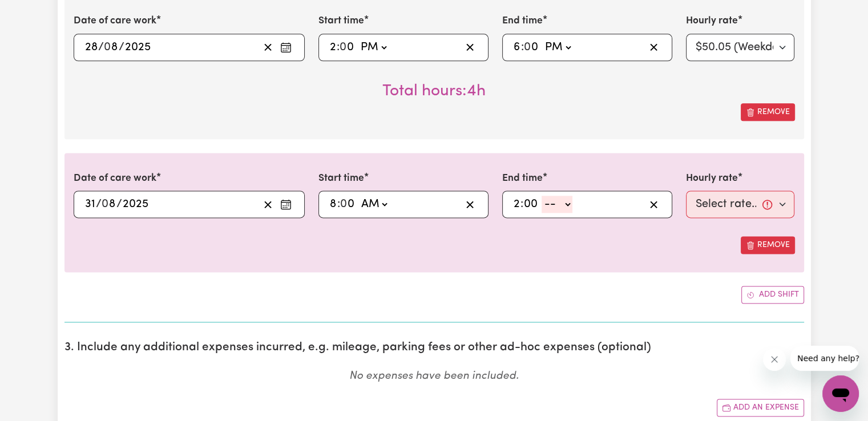
type input "00"
click at [558, 200] on select "-- AM PM" at bounding box center [557, 204] width 31 height 17
select select "pm"
click at [542, 196] on select "-- AM PM" at bounding box center [557, 204] width 31 height 17
type input "14:00"
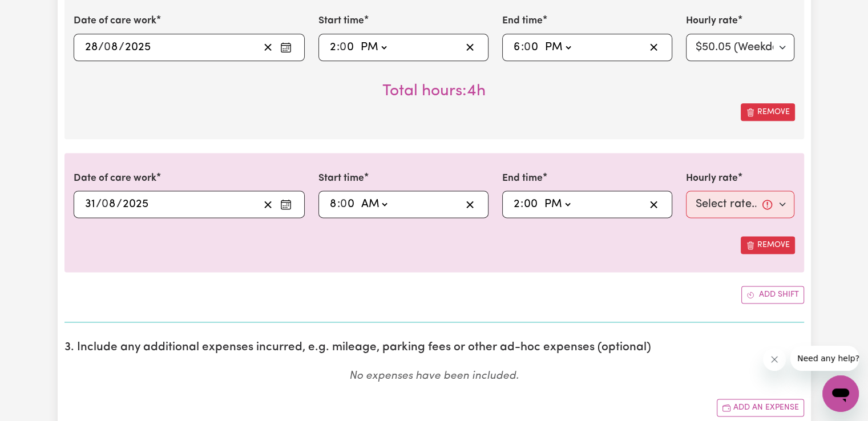
type input "0"
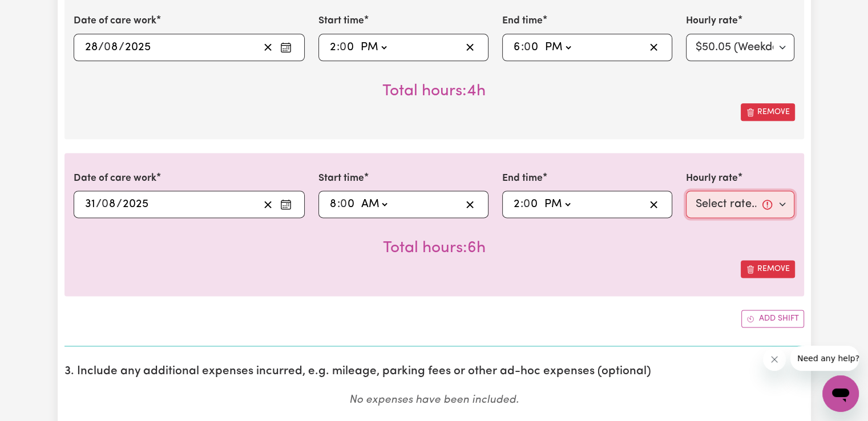
click at [764, 199] on select "Select rate... $50.05 (Weekday) $72.90 ([DATE]) $90.04 ([DATE]) $90.04 (Public …" at bounding box center [740, 204] width 109 height 27
select select "90.04-[DATE]"
click at [686, 191] on select "Select rate... $50.05 (Weekday) $72.90 ([DATE]) $90.04 ([DATE]) $90.04 (Public …" at bounding box center [740, 204] width 109 height 27
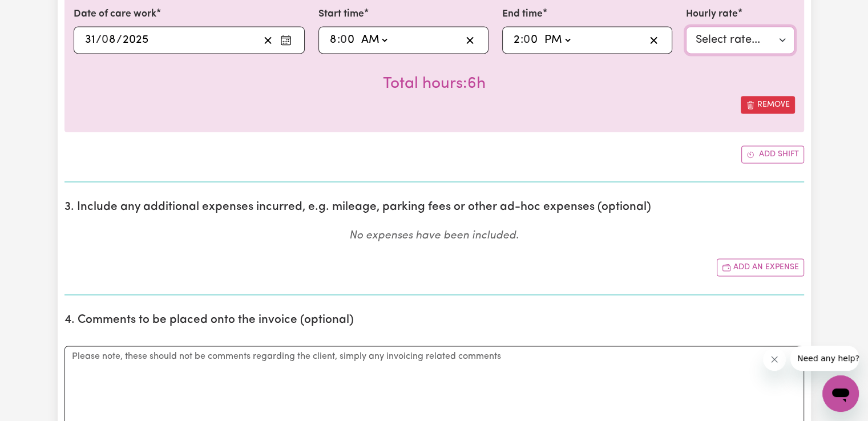
scroll to position [1675, 0]
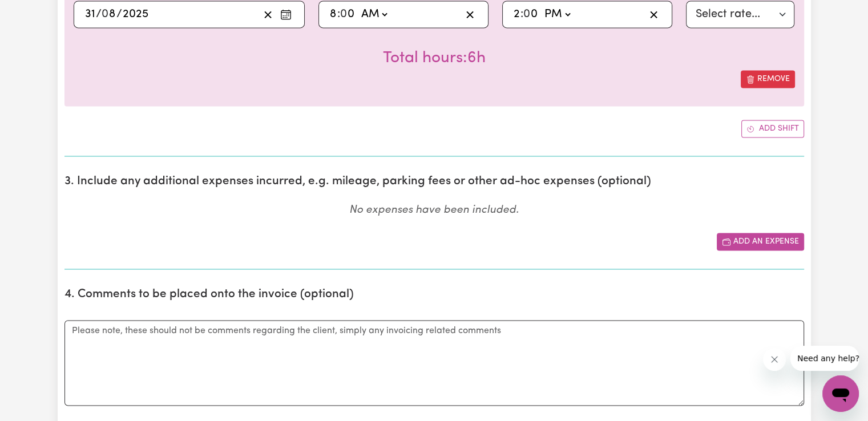
click at [733, 233] on button "Add an expense" at bounding box center [760, 242] width 87 height 18
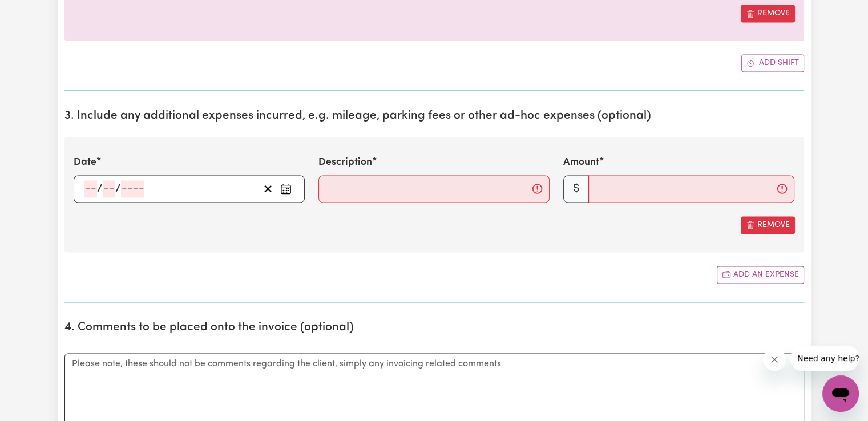
scroll to position [1770, 0]
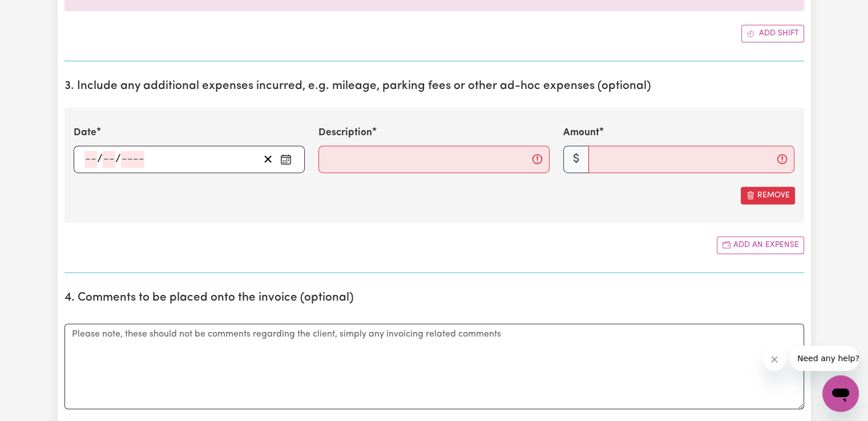
click at [288, 154] on icon "Enter the date of expense" at bounding box center [285, 159] width 11 height 11
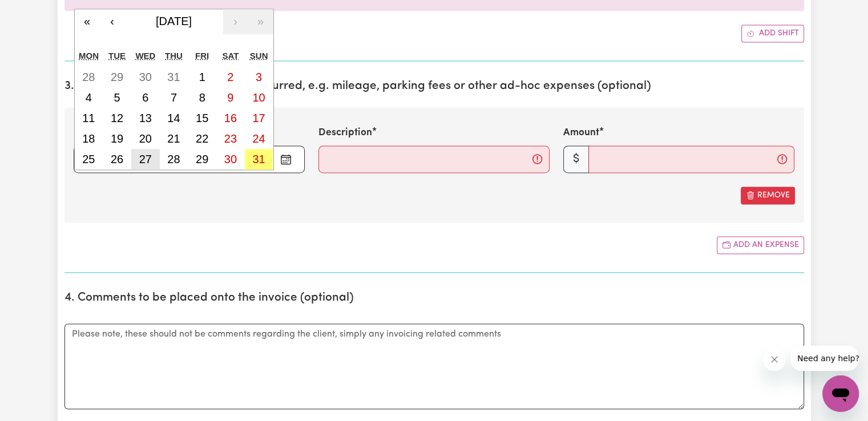
click at [142, 156] on abbr "27" at bounding box center [145, 159] width 13 height 13
type input "[DATE]"
type input "27"
type input "8"
type input "2025"
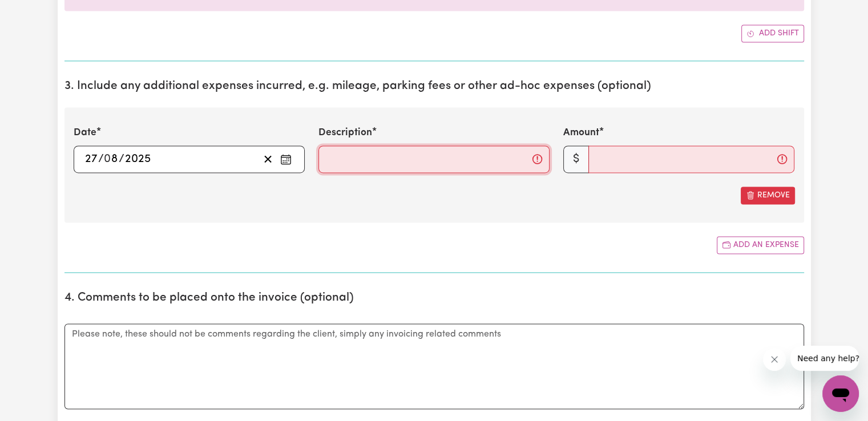
click at [410, 152] on input "Description" at bounding box center [434, 159] width 231 height 27
type input "Travel 10km"
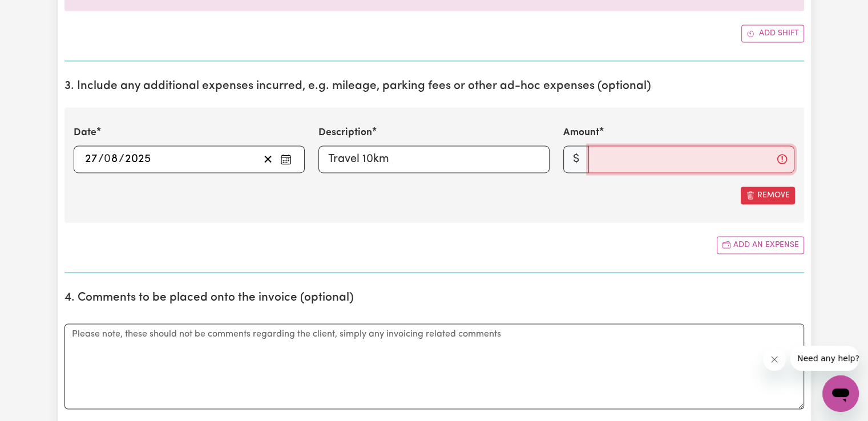
click at [619, 154] on input "Amount" at bounding box center [692, 159] width 206 height 27
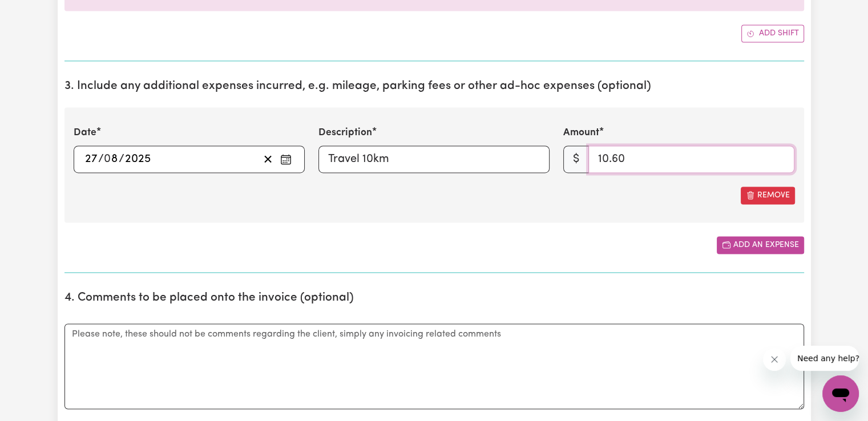
type input "10.60"
click at [758, 243] on button "Add an expense" at bounding box center [760, 245] width 87 height 18
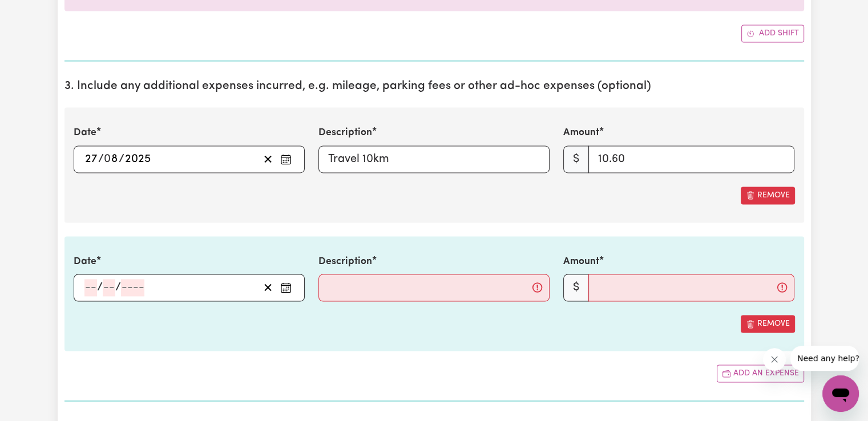
click at [288, 289] on rect "Enter the date of expense" at bounding box center [285, 288] width 9 height 9
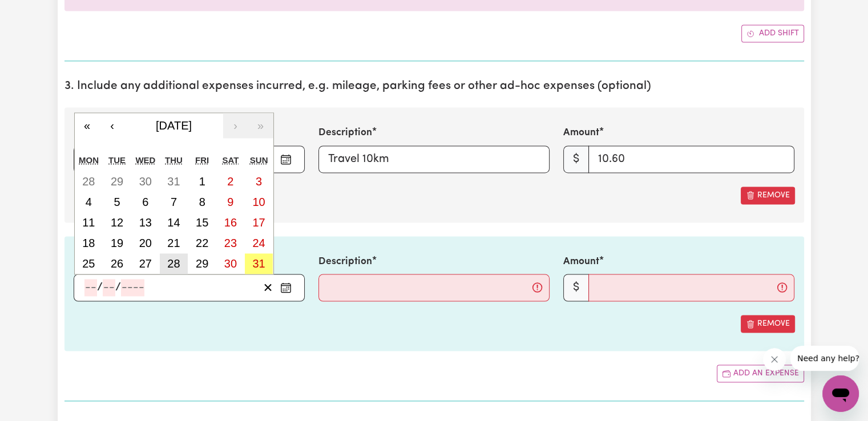
click at [178, 259] on abbr "28" at bounding box center [173, 263] width 13 height 13
type input "[DATE]"
type input "28"
type input "8"
type input "2025"
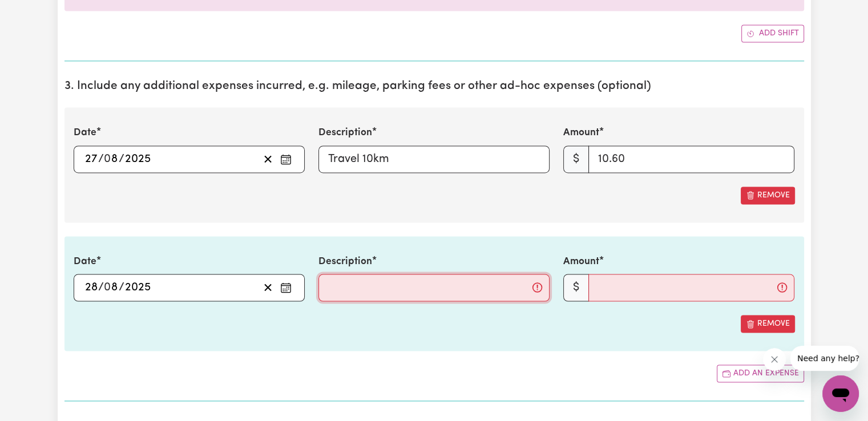
click at [384, 284] on input "Description" at bounding box center [434, 287] width 231 height 27
type input "Travel 10km"
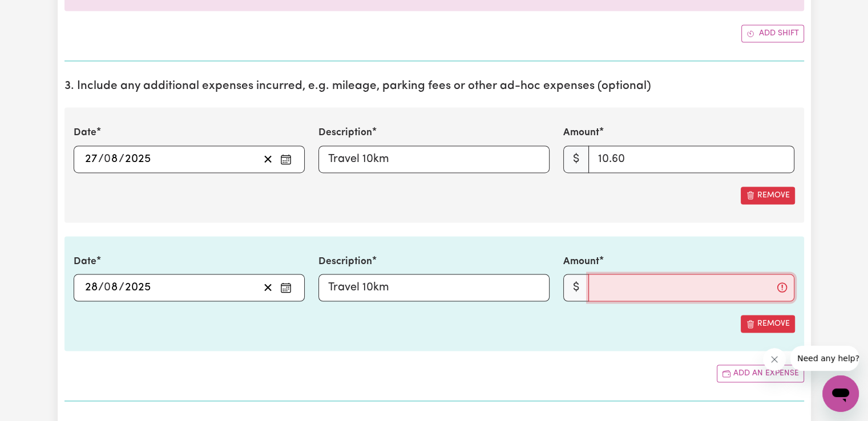
click at [615, 285] on input "Amount" at bounding box center [692, 287] width 206 height 27
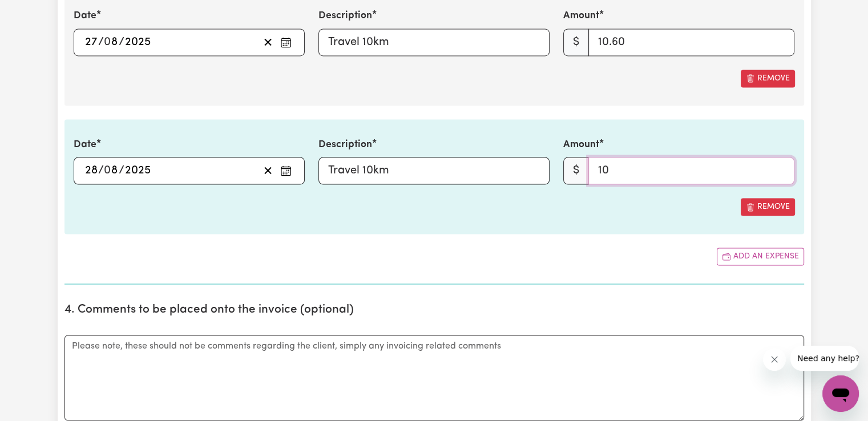
scroll to position [1903, 0]
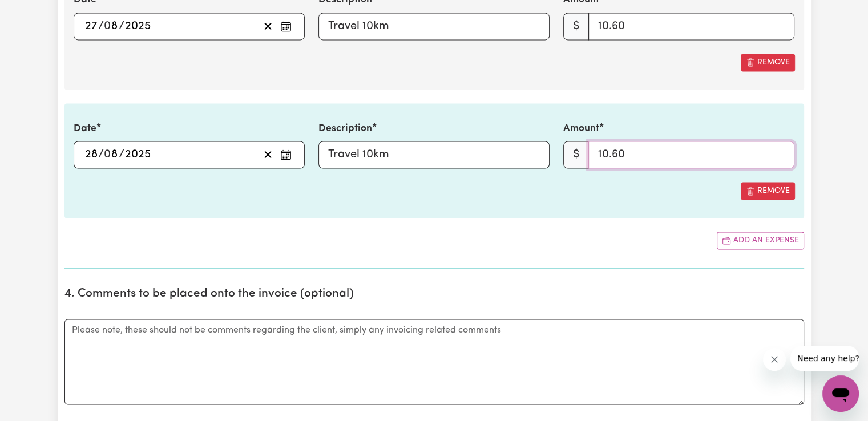
type input "10.60"
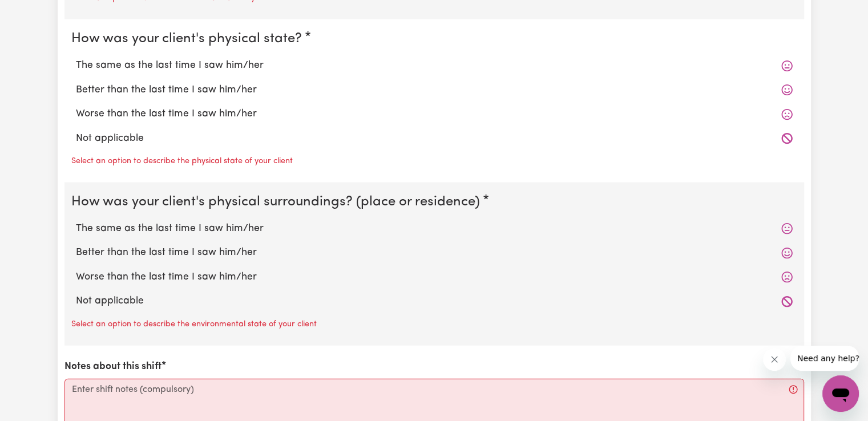
scroll to position [2607, 0]
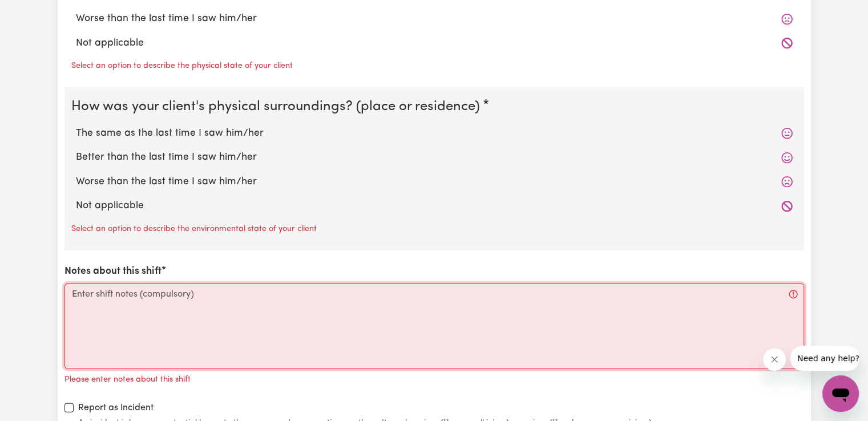
click at [236, 332] on textarea "Notes about this shift" at bounding box center [435, 327] width 740 height 86
paste textarea "Access community, social, recreational and assistance with self care activities"
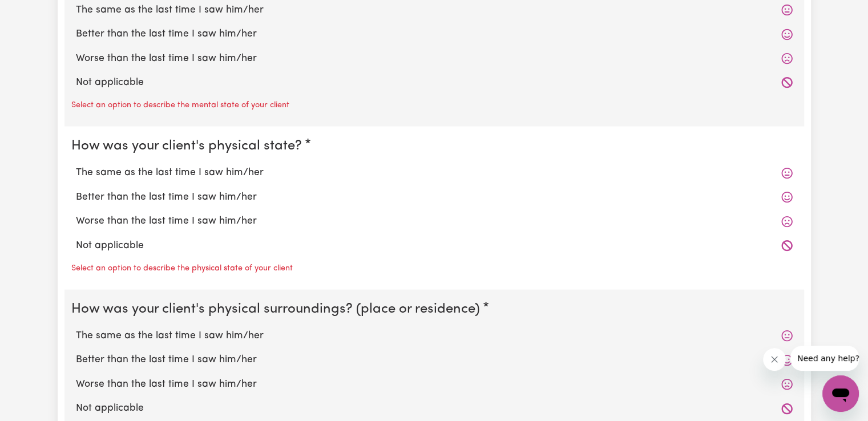
scroll to position [2379, 0]
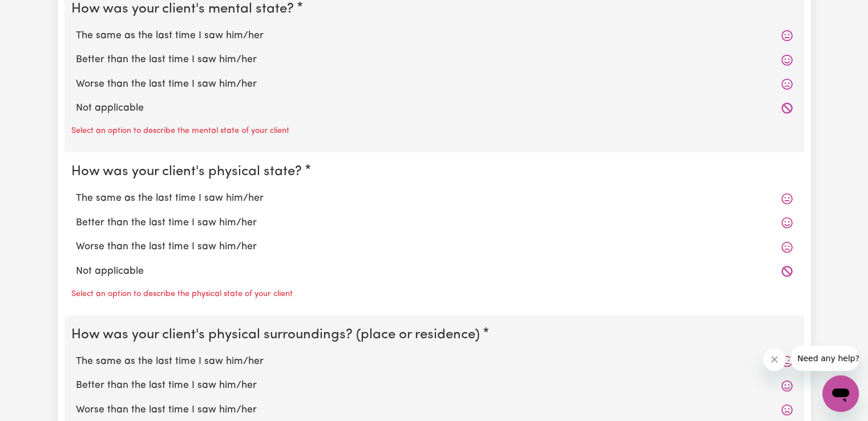
type textarea "Access community, social, recreational and assistance with self care activities."
click at [145, 55] on label "Better than the last time I saw him/her" at bounding box center [434, 60] width 717 height 15
click at [76, 53] on input "Better than the last time I saw him/her" at bounding box center [75, 52] width 1 height 1
radio input "true"
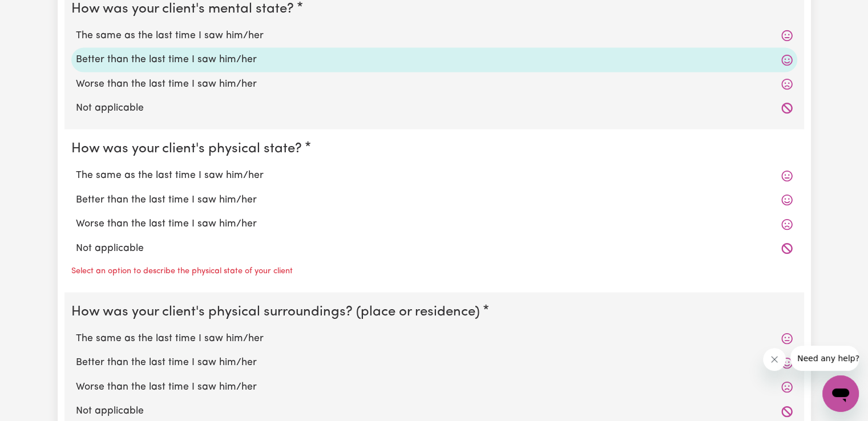
click at [186, 173] on label "The same as the last time I saw him/her" at bounding box center [434, 175] width 717 height 15
click at [76, 168] on input "The same as the last time I saw him/her" at bounding box center [75, 168] width 1 height 1
radio input "true"
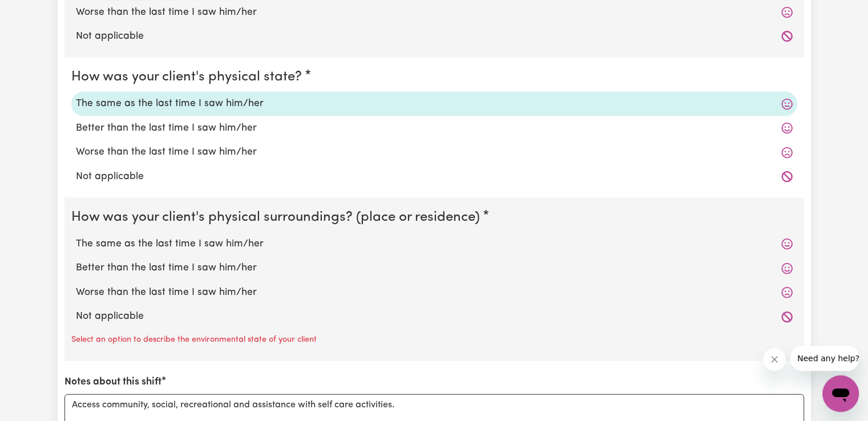
scroll to position [2455, 0]
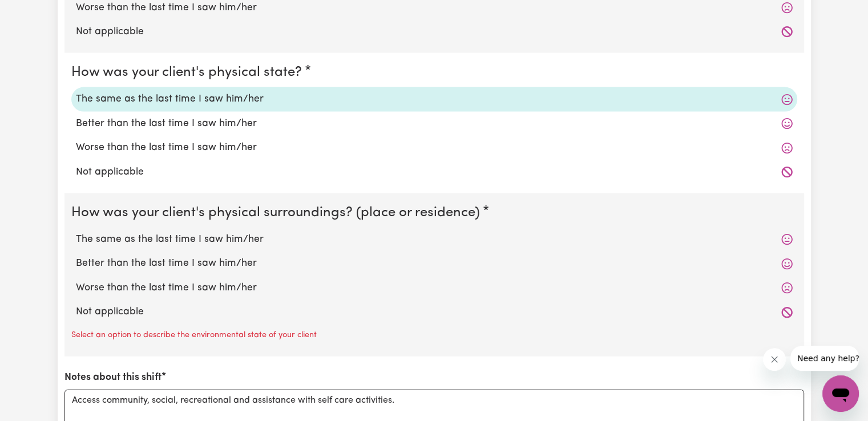
click at [240, 234] on label "The same as the last time I saw him/her" at bounding box center [434, 239] width 717 height 15
click at [76, 232] on input "The same as the last time I saw him/her" at bounding box center [75, 232] width 1 height 1
radio input "true"
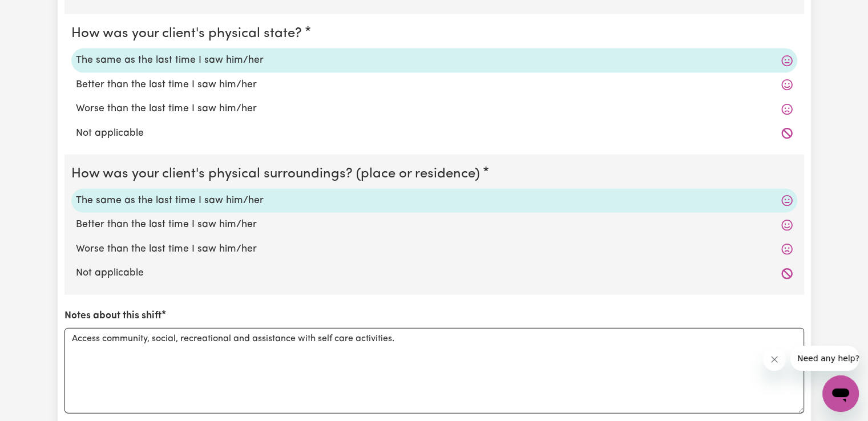
scroll to position [2493, 0]
click at [199, 82] on label "Better than the last time I saw him/her" at bounding box center [434, 86] width 717 height 15
click at [76, 79] on input "Better than the last time I saw him/her" at bounding box center [75, 78] width 1 height 1
radio input "true"
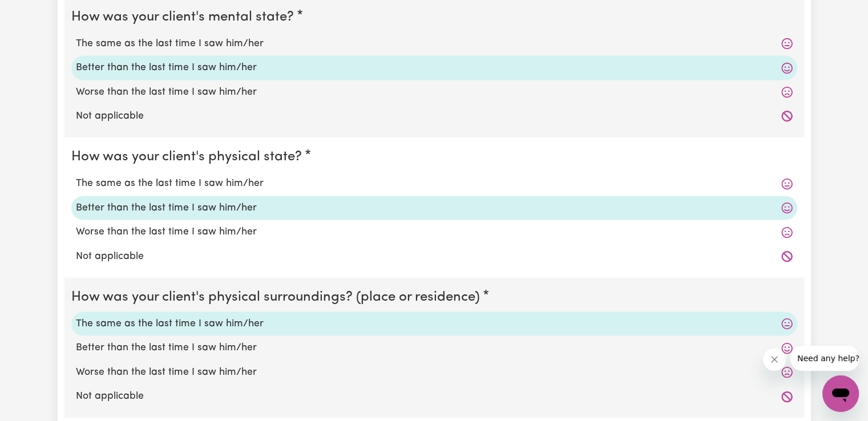
scroll to position [2360, 0]
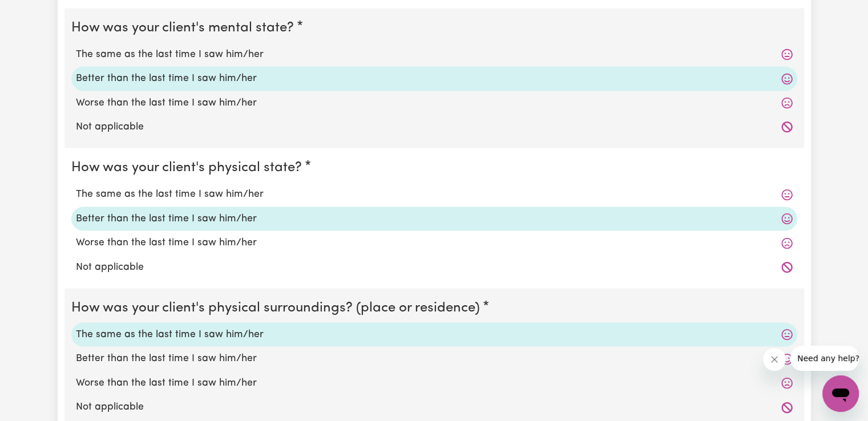
click at [228, 188] on label "The same as the last time I saw him/her" at bounding box center [434, 194] width 717 height 15
click at [76, 187] on input "The same as the last time I saw him/her" at bounding box center [75, 187] width 1 height 1
radio input "true"
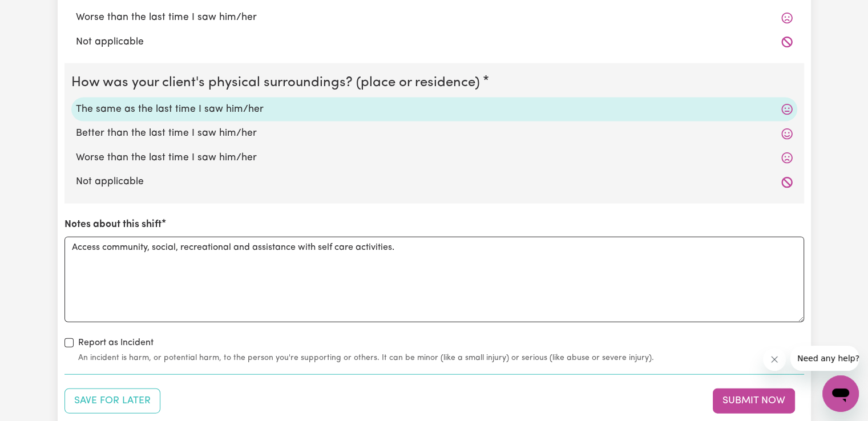
scroll to position [2683, 0]
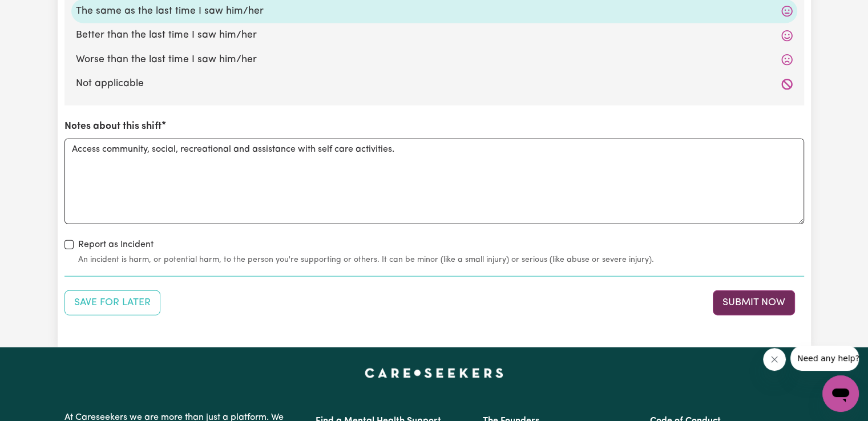
click at [738, 297] on button "Submit Now" at bounding box center [754, 303] width 82 height 25
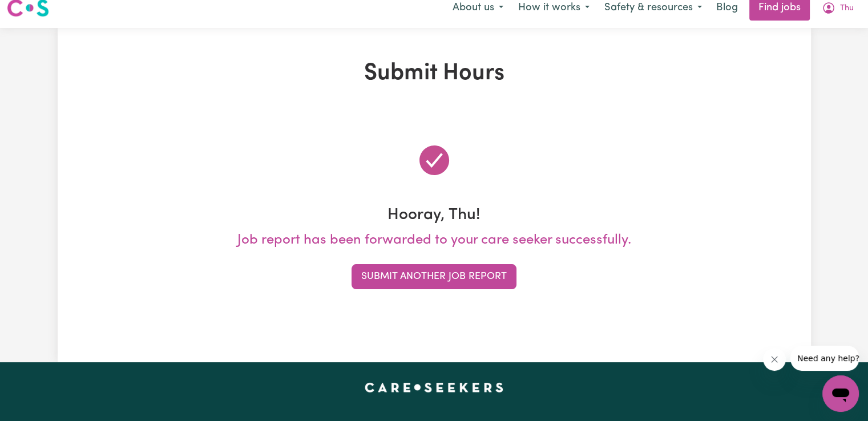
scroll to position [0, 0]
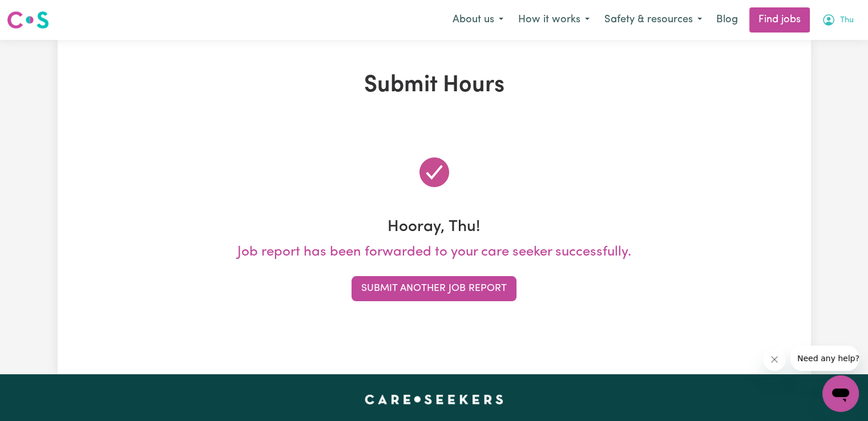
click at [855, 18] on button "Thu" at bounding box center [838, 20] width 47 height 24
click at [799, 44] on link "My Account" at bounding box center [816, 45] width 90 height 22
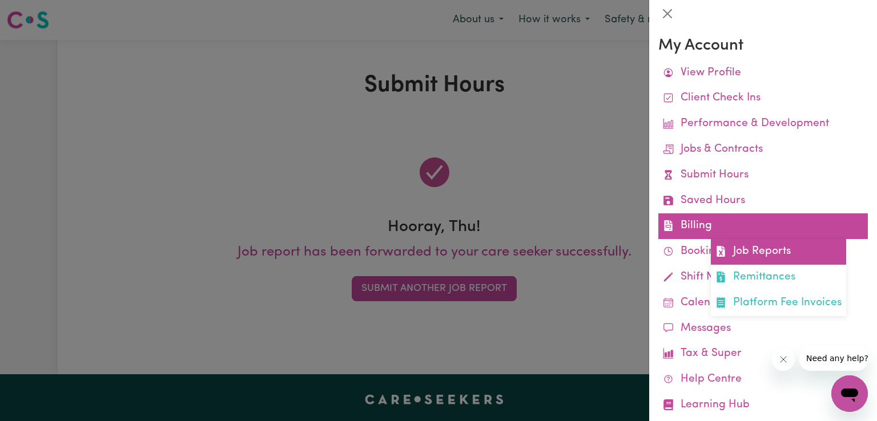
click at [744, 251] on link "Job Reports" at bounding box center [778, 252] width 135 height 26
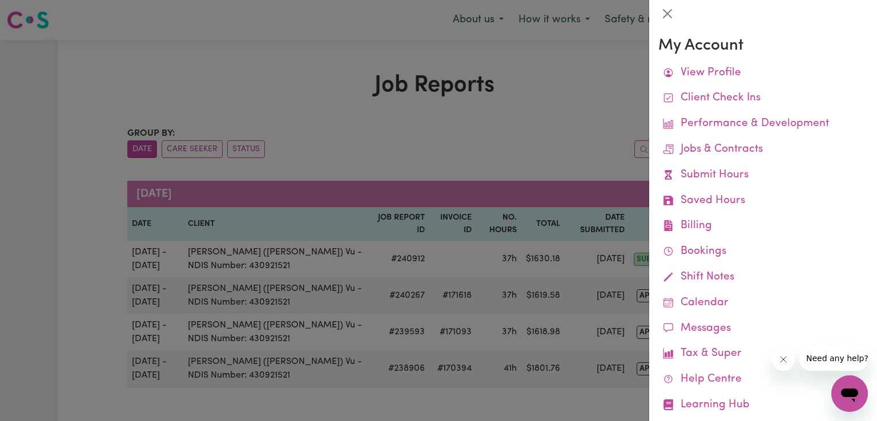
click at [338, 135] on div at bounding box center [438, 210] width 877 height 421
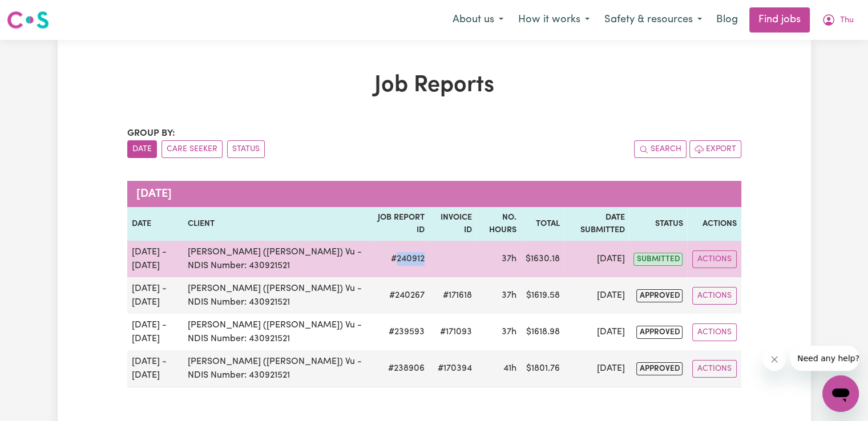
drag, startPoint x: 384, startPoint y: 256, endPoint x: 416, endPoint y: 257, distance: 32.0
click at [416, 257] on tr "[DATE] - [DATE] Chelsea (Han) Vu - NDIS Number: 430921521 # 240912 37h $ 1630.1…" at bounding box center [434, 259] width 614 height 37
copy td "240912"
click at [429, 248] on td at bounding box center [452, 259] width 47 height 37
drag, startPoint x: 384, startPoint y: 260, endPoint x: 409, endPoint y: 260, distance: 25.1
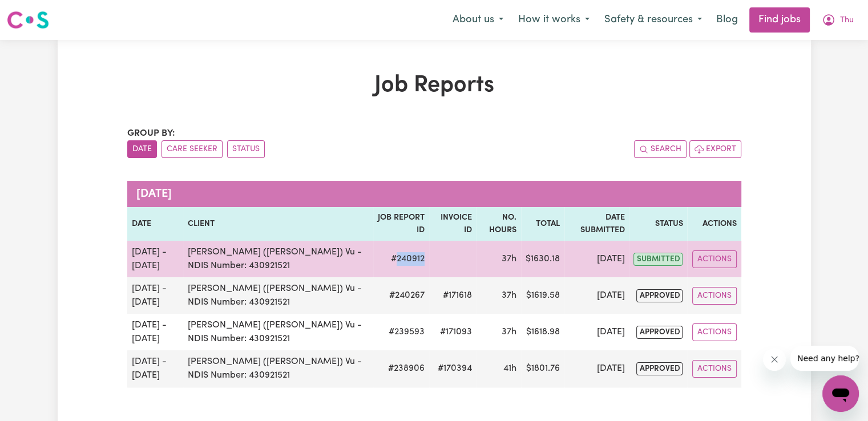
click at [409, 260] on td "# 240912" at bounding box center [401, 259] width 56 height 37
copy td "240912"
drag, startPoint x: 526, startPoint y: 258, endPoint x: 552, endPoint y: 258, distance: 26.3
click at [552, 258] on td "$ 1630.18" at bounding box center [542, 259] width 43 height 37
copy td "1630.18"
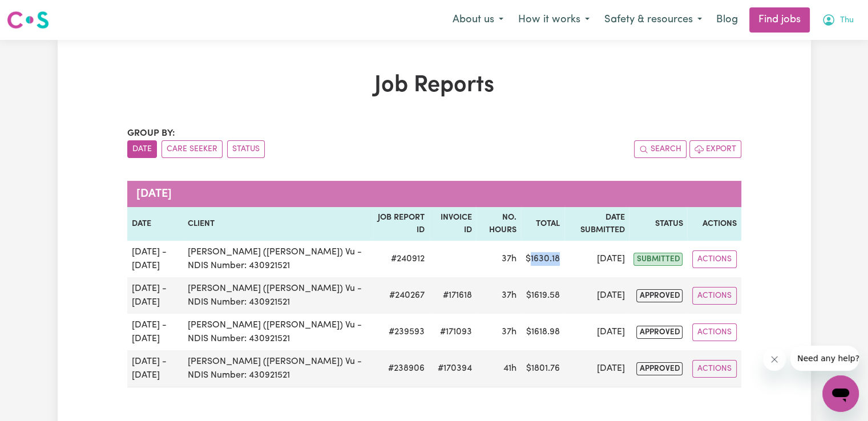
click at [845, 17] on span "Thu" at bounding box center [847, 20] width 14 height 13
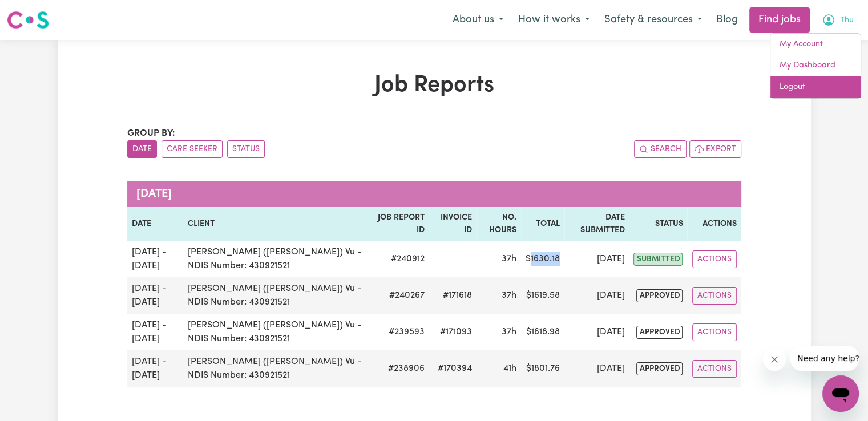
click at [797, 93] on link "Logout" at bounding box center [816, 88] width 90 height 22
